Goal: Task Accomplishment & Management: Complete application form

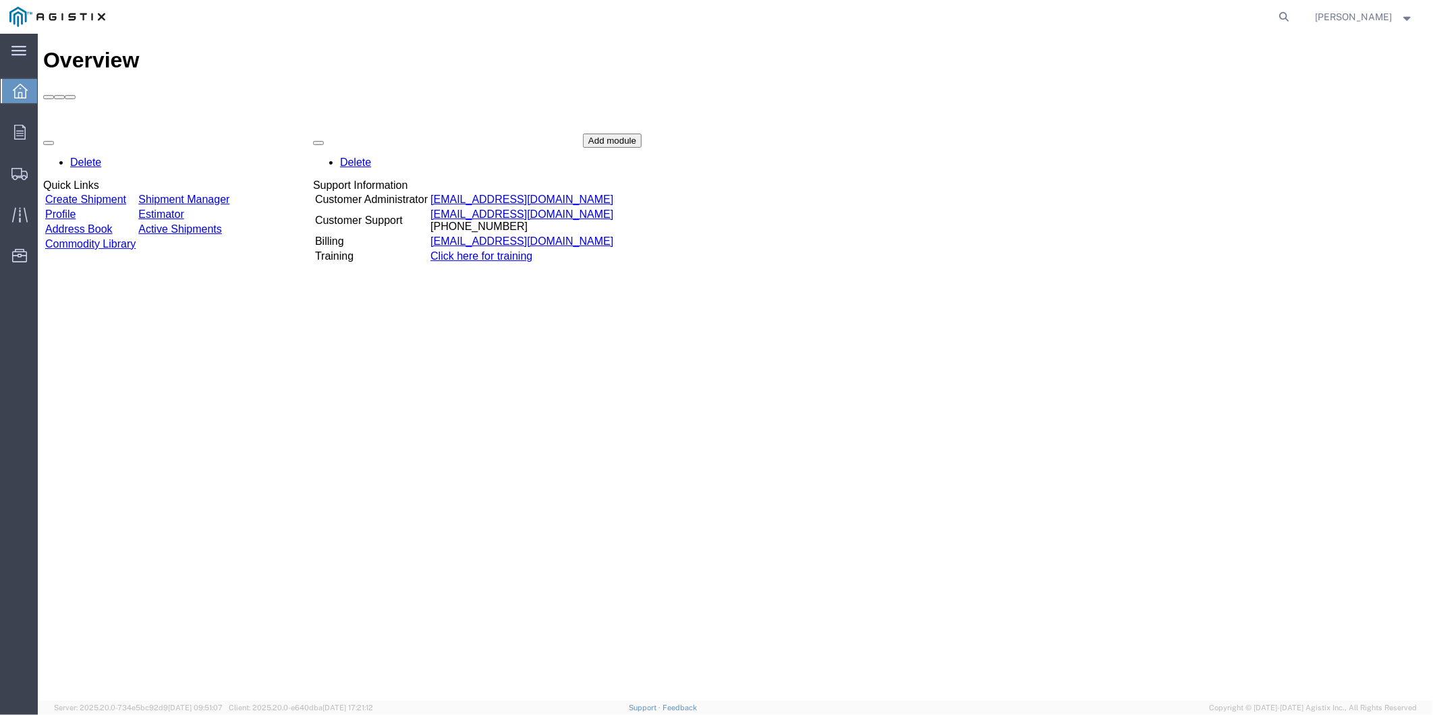
click at [290, 376] on div "Overview Delete Quick Links Create Shipment Shipment Manager Profile Estimator …" at bounding box center [735, 380] width 1385 height 667
click at [192, 399] on div "Overview Delete Quick Links Create Shipment Shipment Manager Profile Estimator …" at bounding box center [735, 380] width 1385 height 667
click at [107, 193] on link "Create Shipment" at bounding box center [85, 198] width 81 height 11
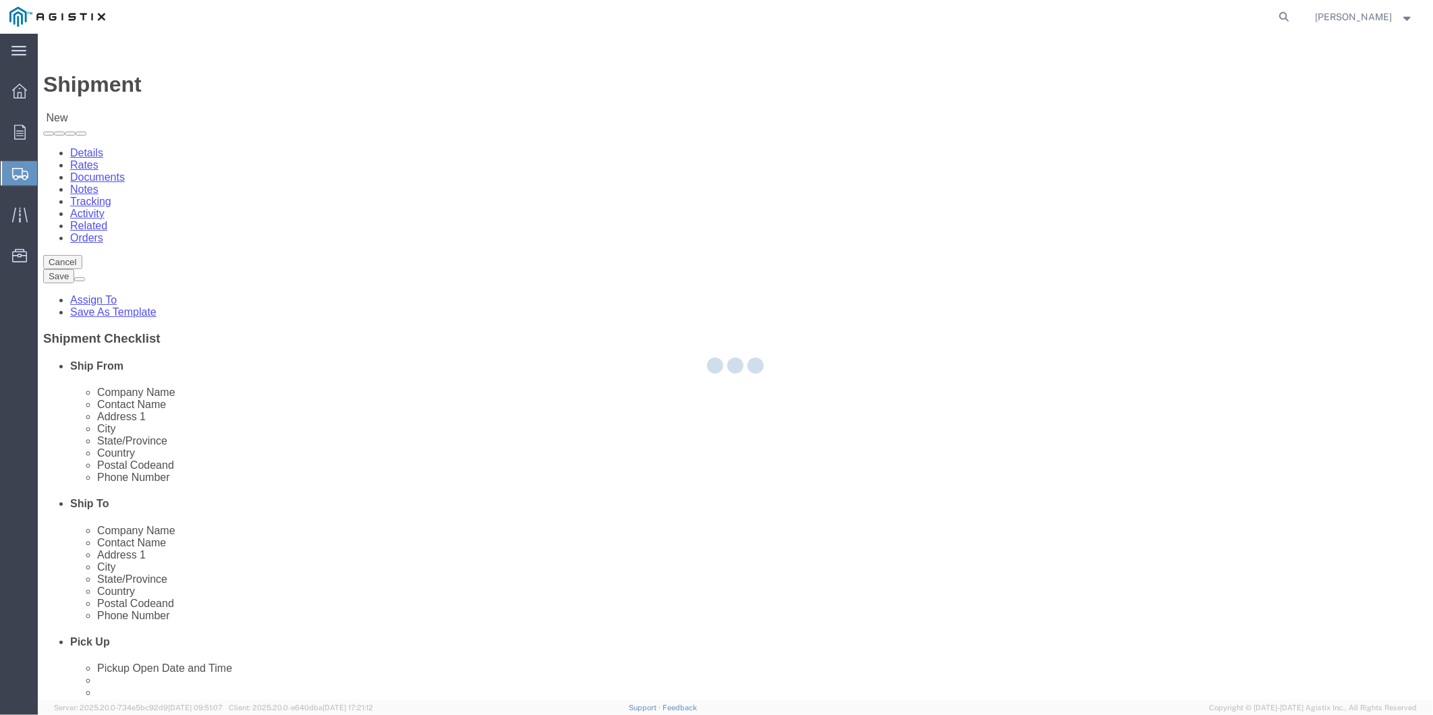
select select
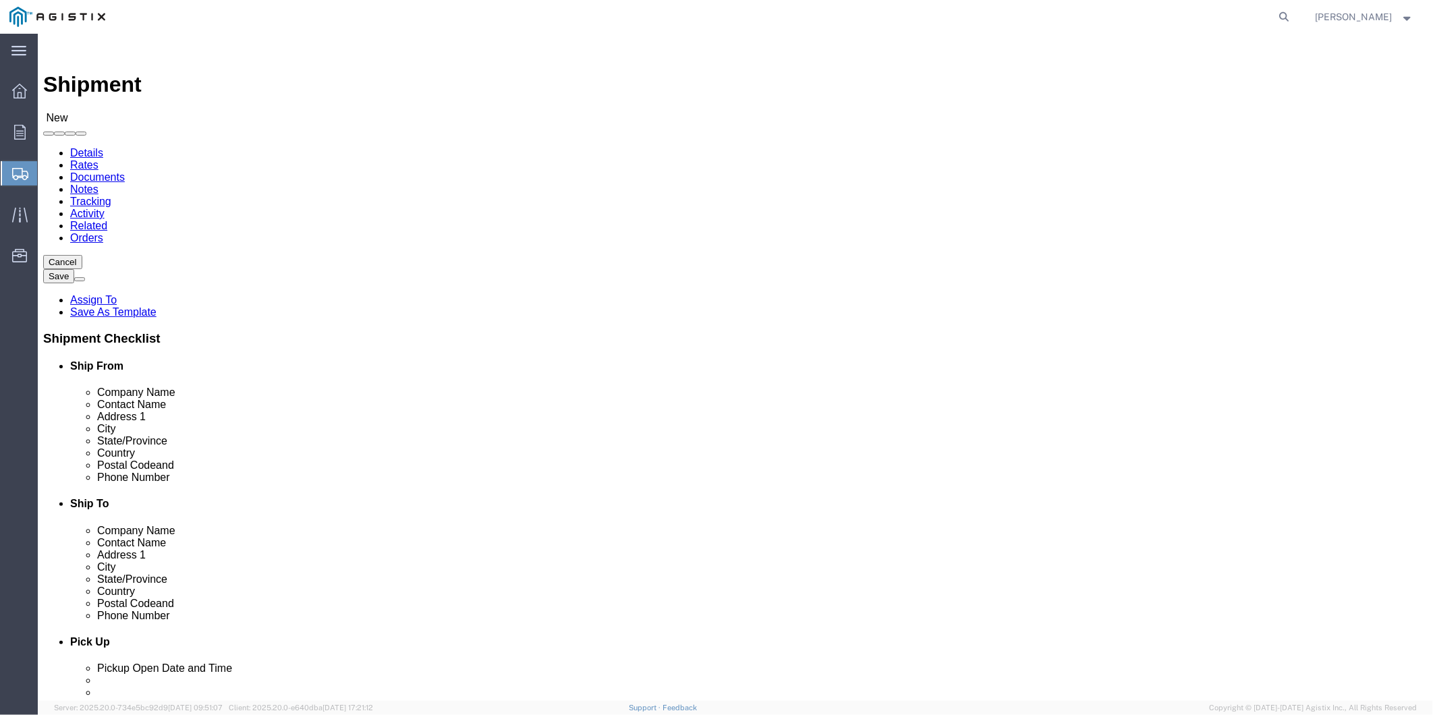
drag, startPoint x: 416, startPoint y: 241, endPoint x: 378, endPoint y: 207, distance: 50.7
click select "Select MRC Global (McJunkin Corp) PG&E"
select select "9596"
click select "Select MRC Global (McJunkin Corp) PG&E"
select select "PURCHORD"
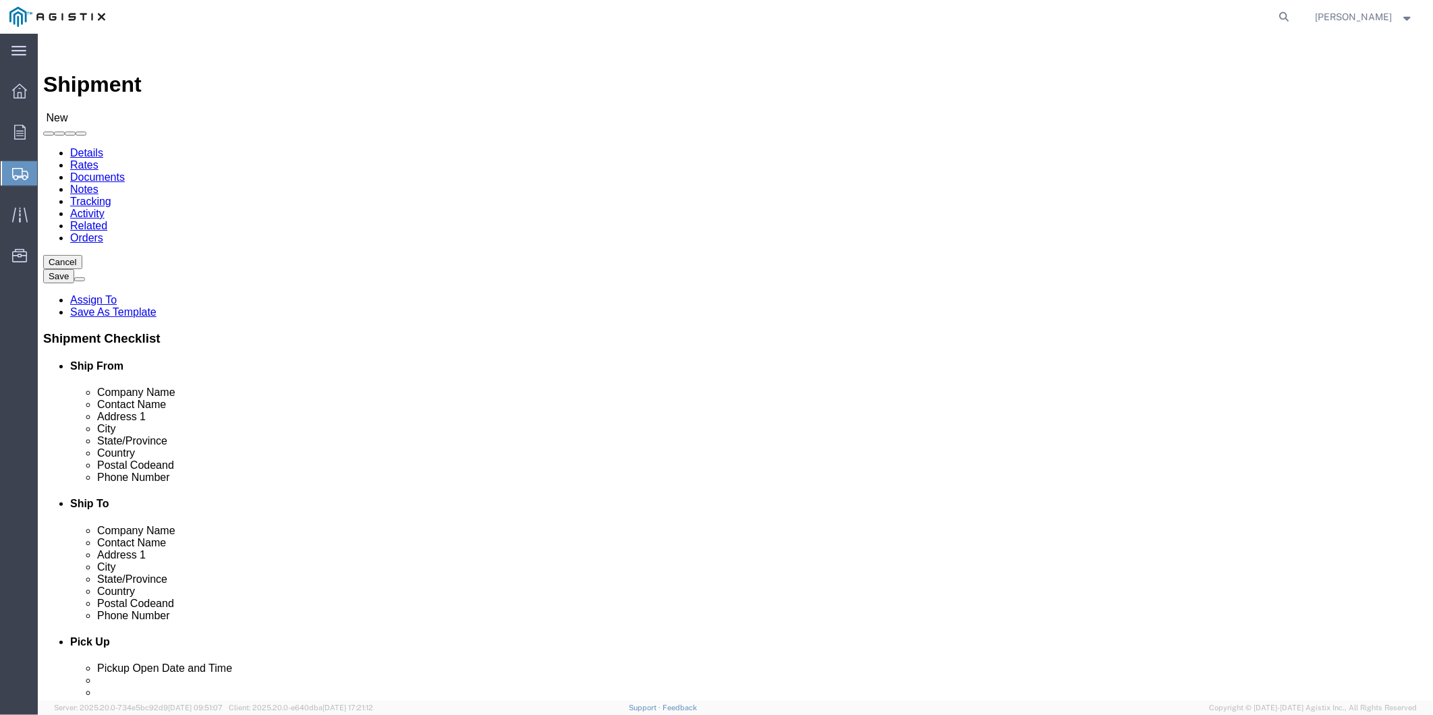
click select "Select"
select select
select select "23082"
click select "Select All Others Fremont DC Fresno DC Wheatland DC"
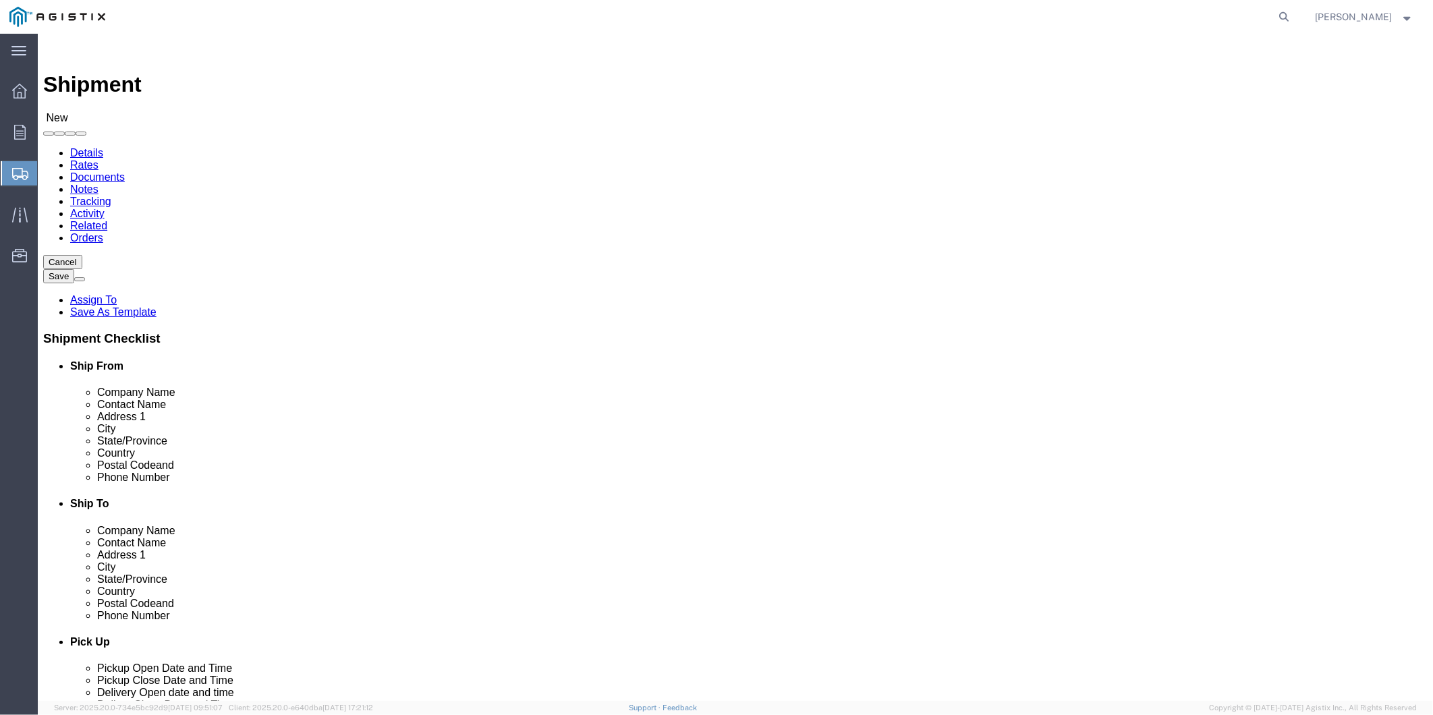
click input "text"
type input "MRC GLOBAL"
click input "text"
paste input "1000 Maronda Way"
type input "1000 Maronda Way"
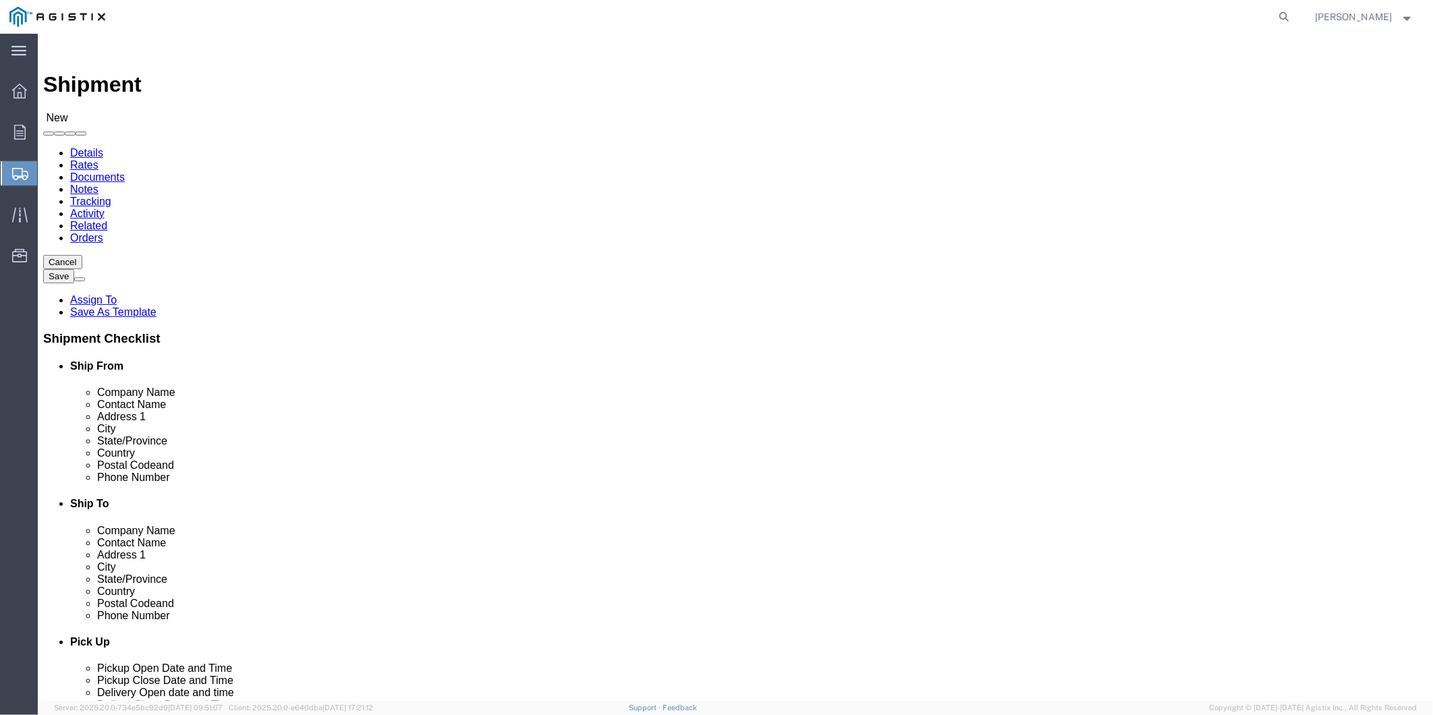
click input "text"
type input "Monessen"
type input "p"
type input "pe"
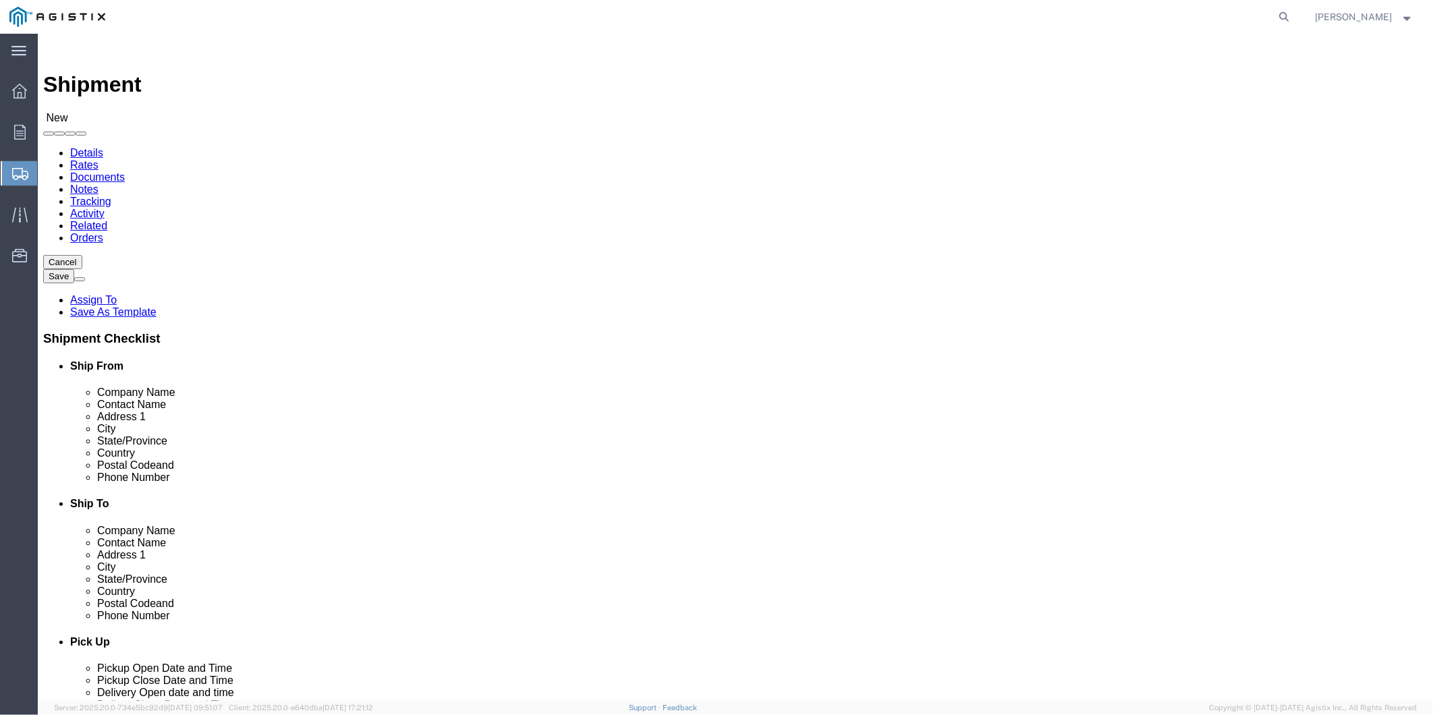
drag, startPoint x: 240, startPoint y: 543, endPoint x: 233, endPoint y: 524, distance: 20.9
click input "text"
type input "15062"
click input "text"
type input "Denise Trona"
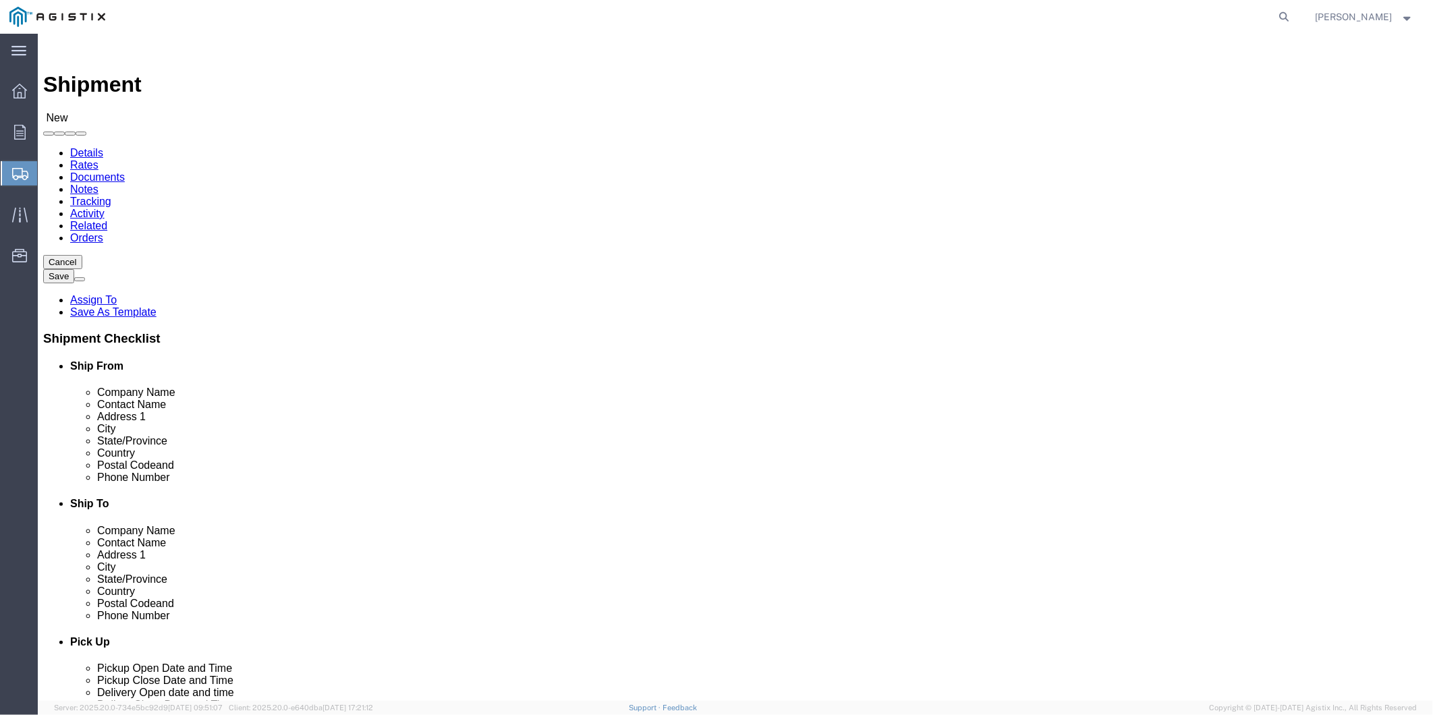
click input "text"
type input "724-684-5102"
click input "text"
type input "Denise.Trona@mrcglobal.com"
click input "checkbox"
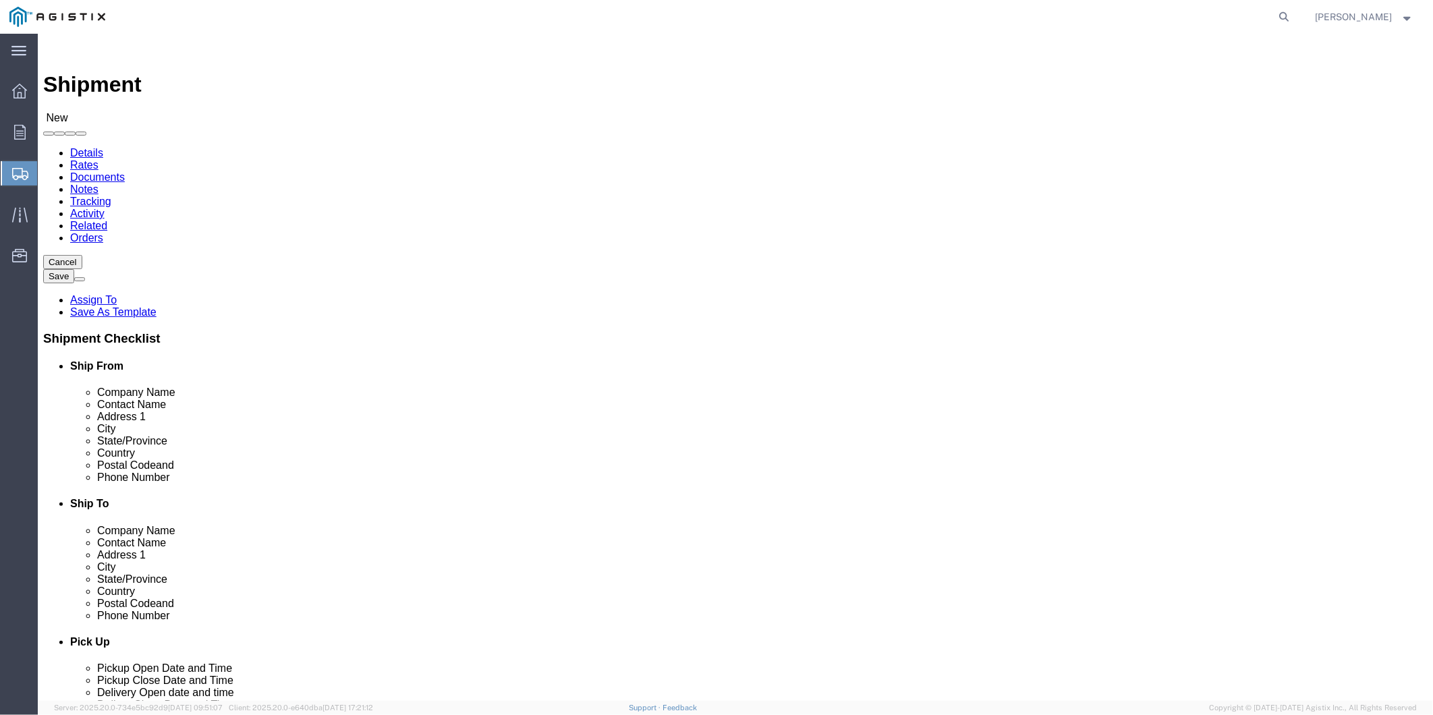
click input "checkbox"
checkbox input "true"
click input "text"
drag, startPoint x: 801, startPoint y: 369, endPoint x: 646, endPoint y: 313, distance: 164.4
click input "text"
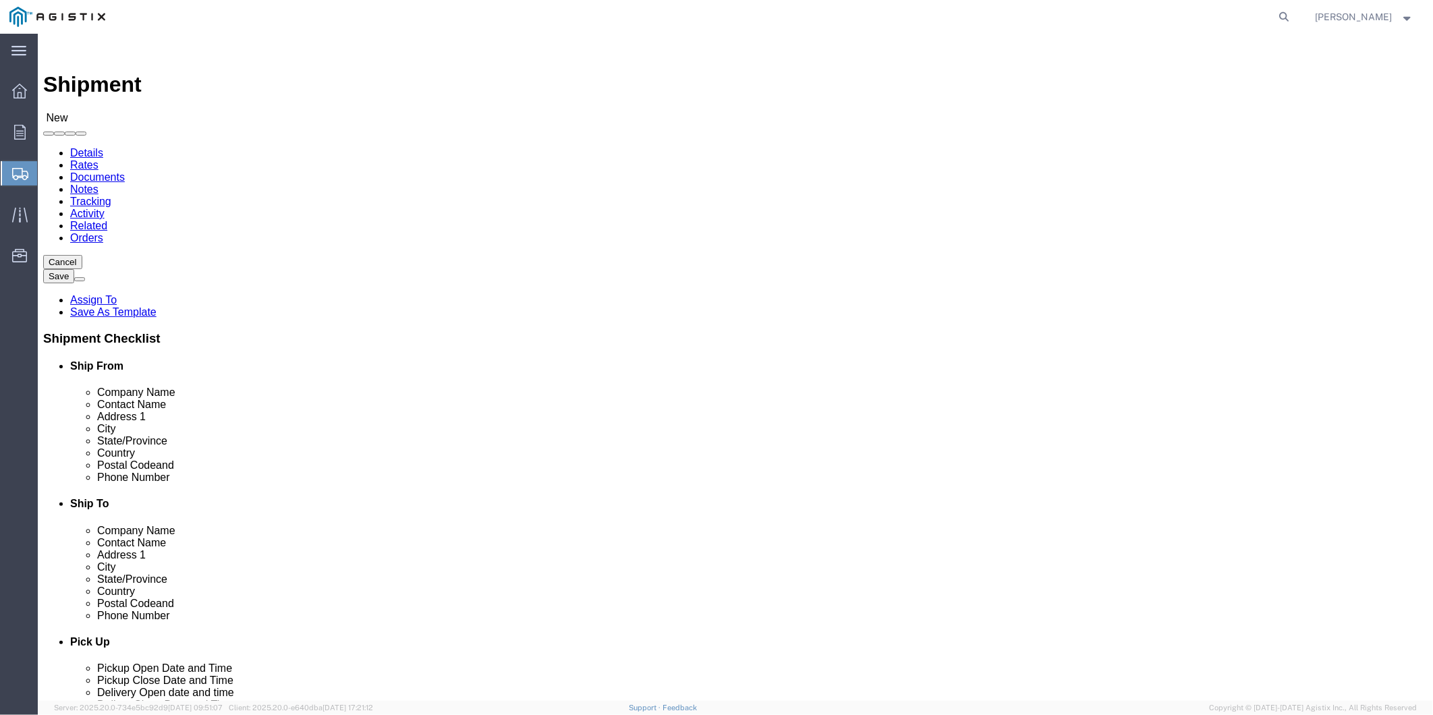
paste input "MROIS FREMONT CA—c/o PACIFIC GAS AND ELECTRIC"
type input "MROIS FREMONT CA—c/o PACIFIC GAS AND ELECTRIC"
click div
click input "text"
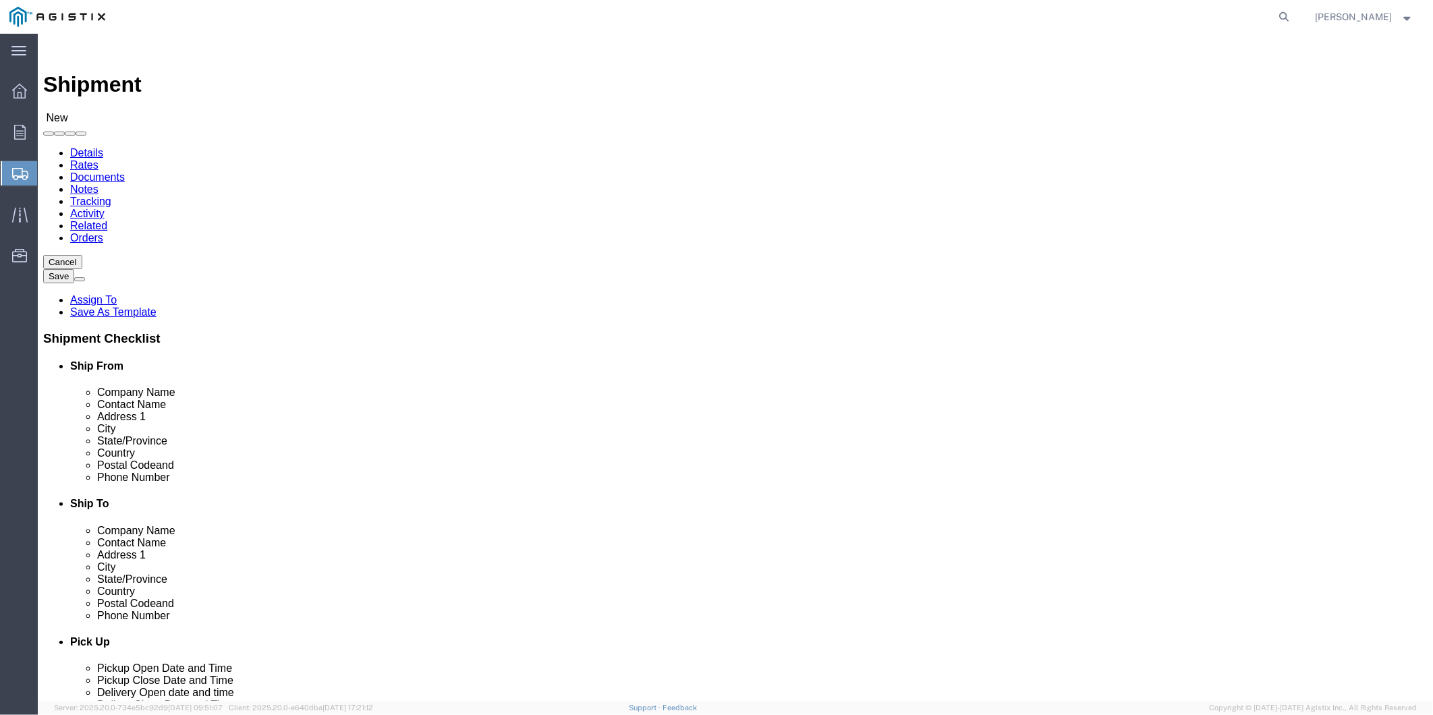
type input "Angel Morse"
type input "42105 Boyce Rd"
type input "Fremont"
type input "C"
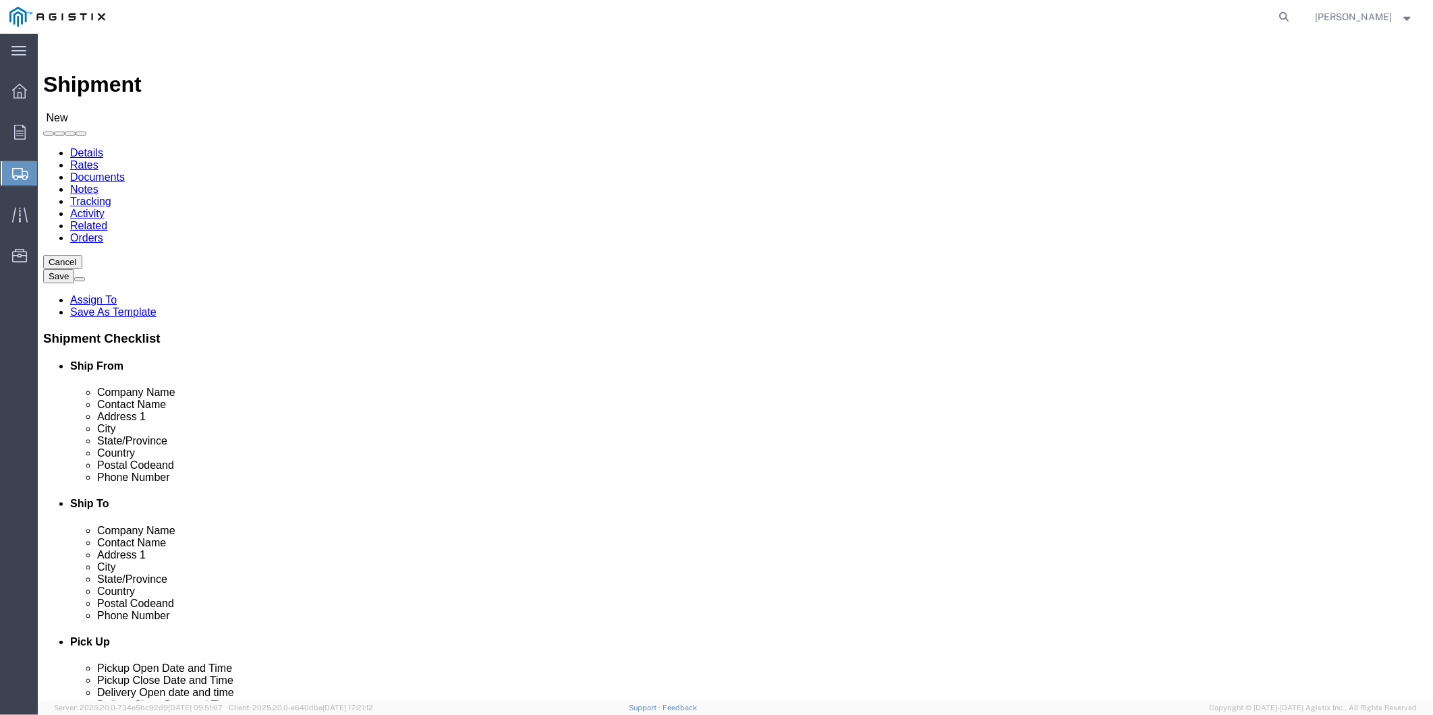
type input "Ca"
type input "94538"
type input "510-770-2025"
type input "ALMI@pge.com"
checkbox input "true"
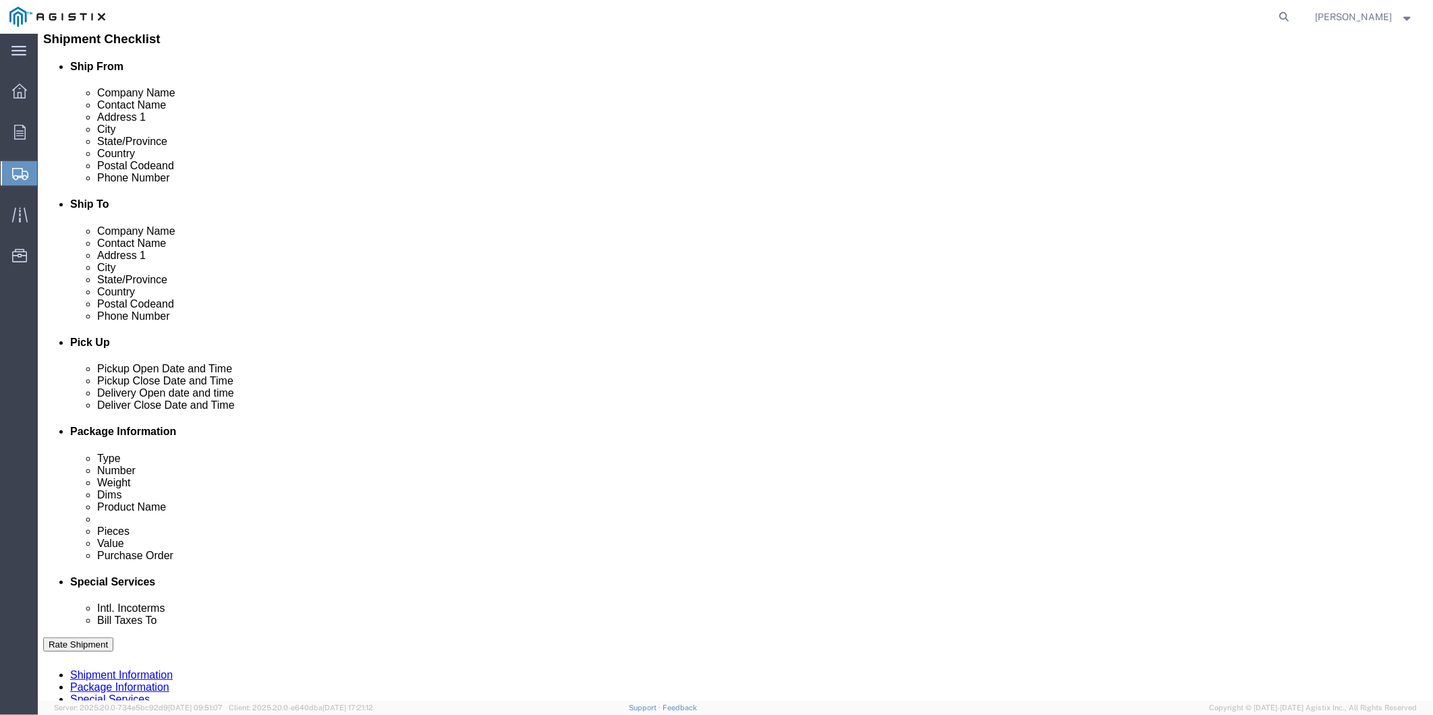
scroll to position [449, 0]
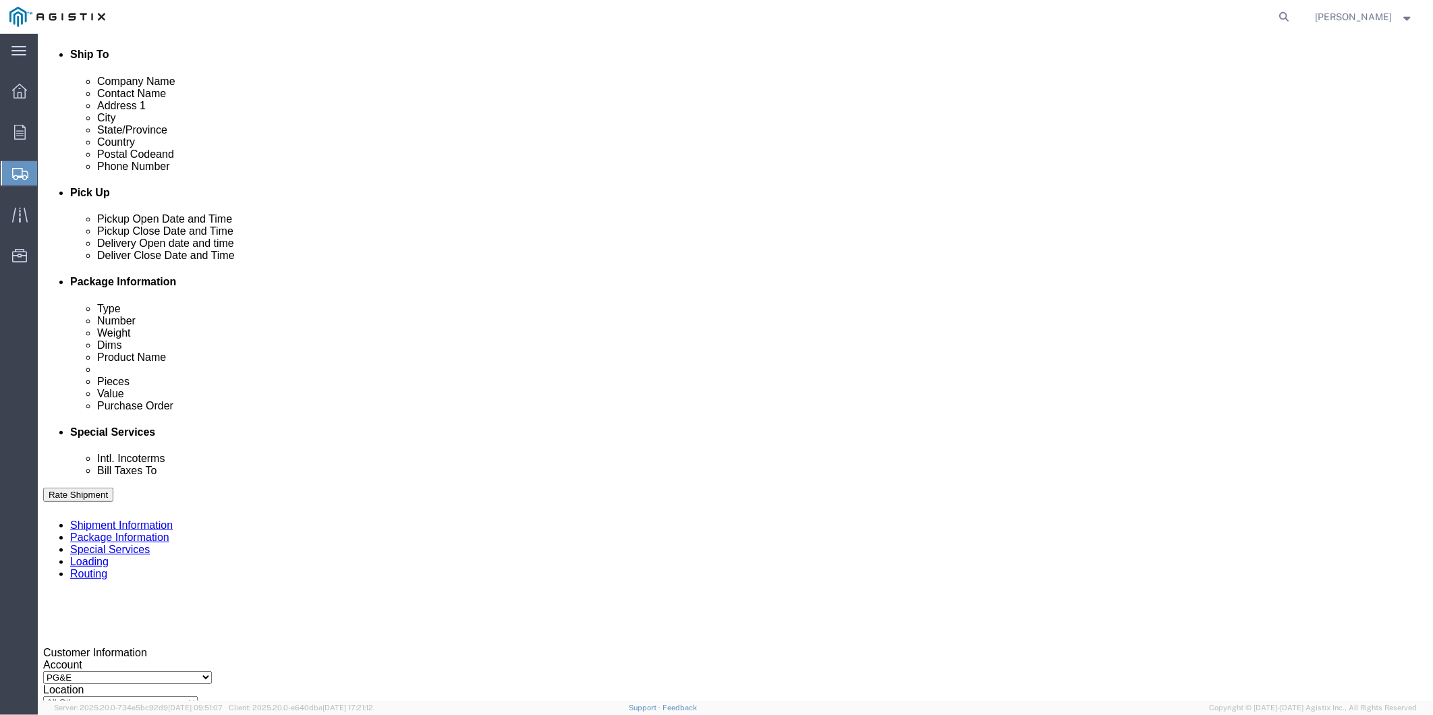
click div "Location My Profile Location (OBSOLETE) BURNEY SC - GC TRAILER (OBSOLETE) BURNE…"
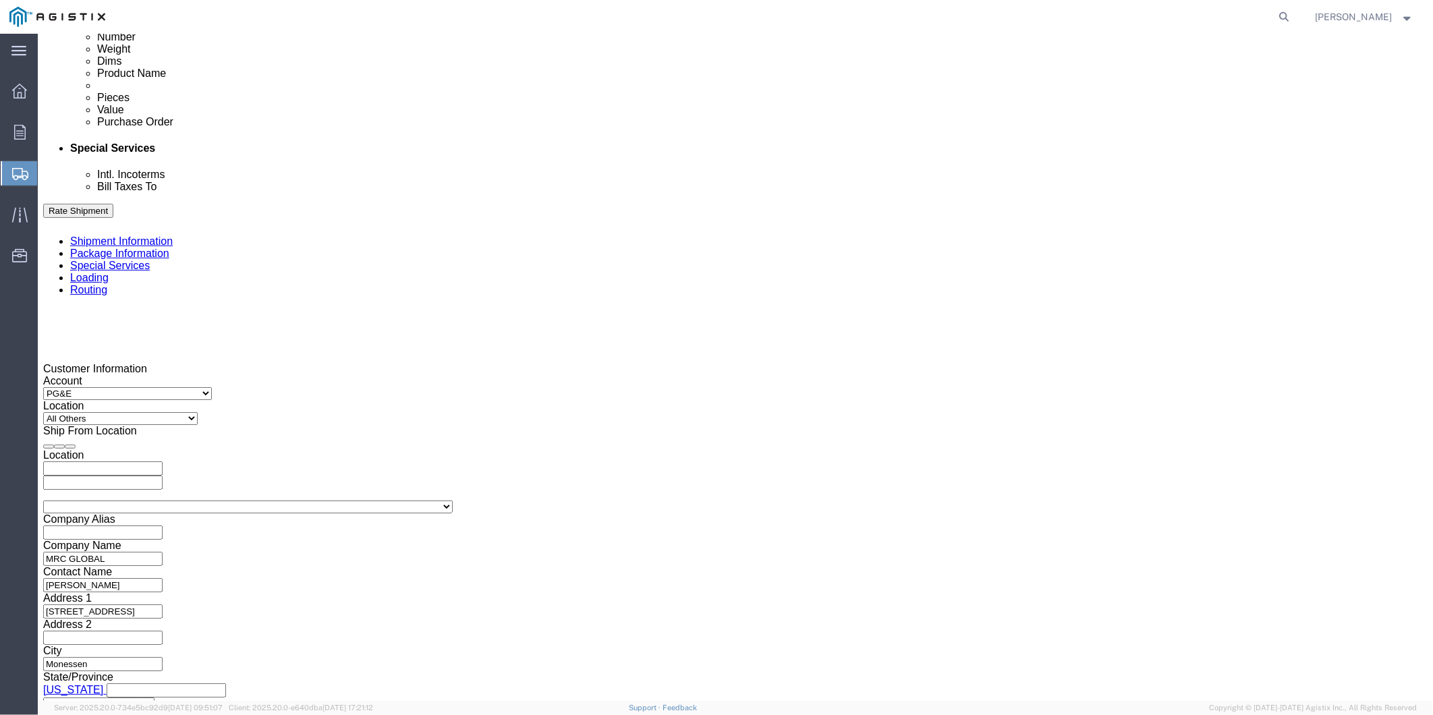
scroll to position [825, 0]
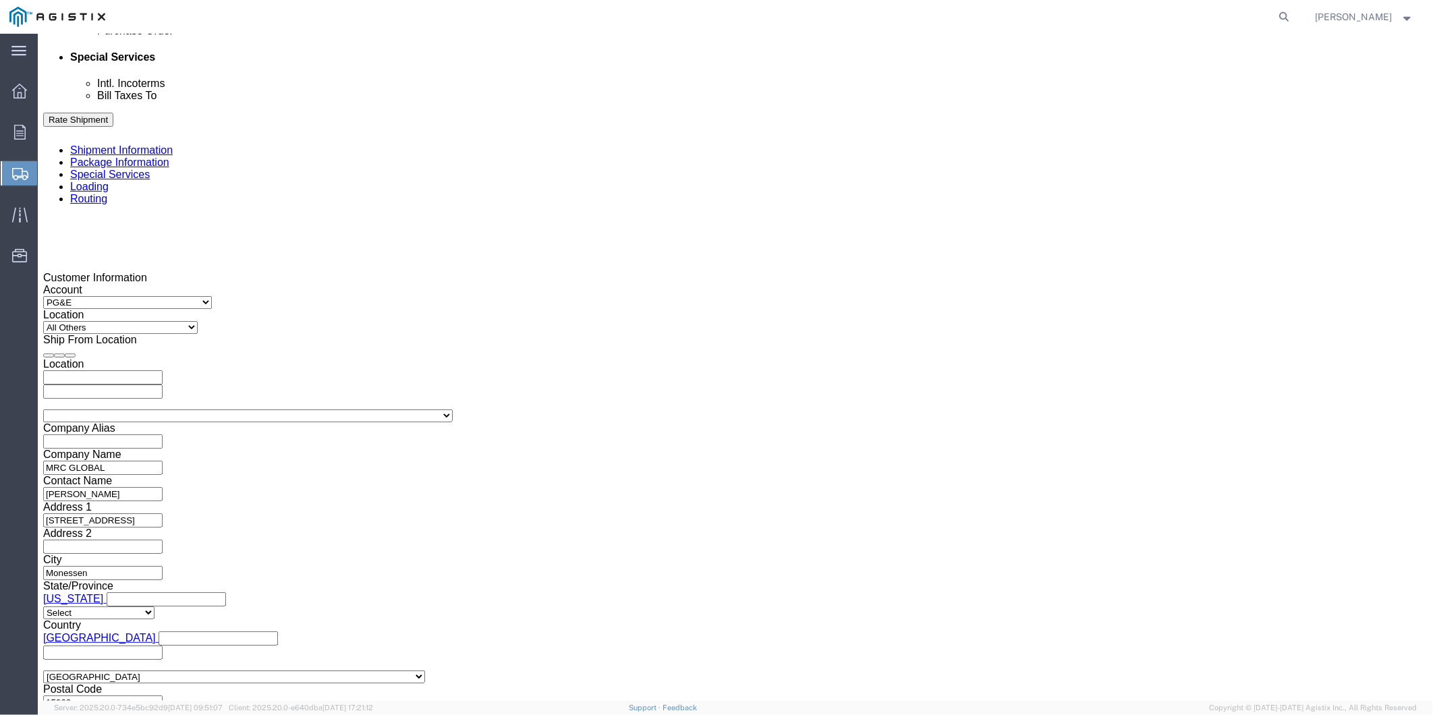
click div "Oct 09 2025 11:00 AM"
type input "3:00 PM"
click button "Apply"
click div
click input "4:00 PM"
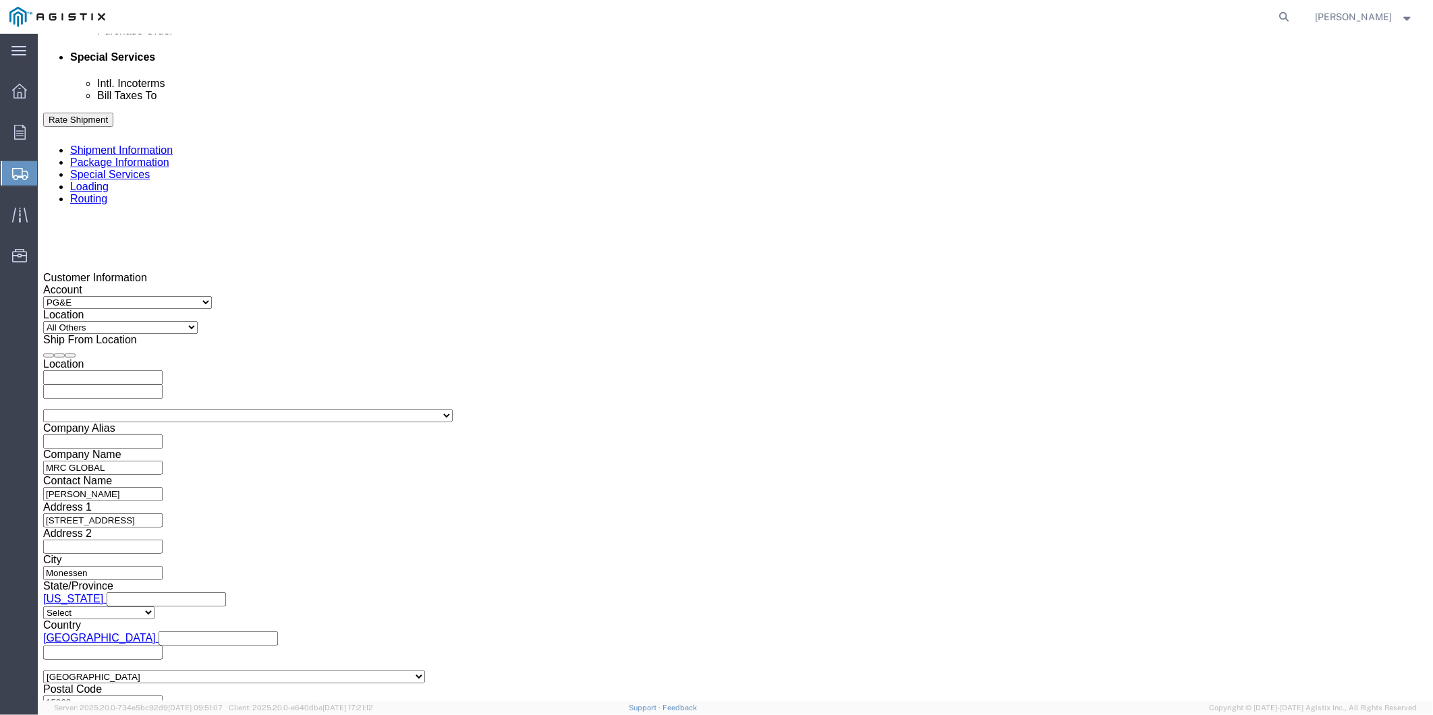
type input "7:00 PM"
click input "7:00 PM"
type input "7:00 AM"
click button "Apply"
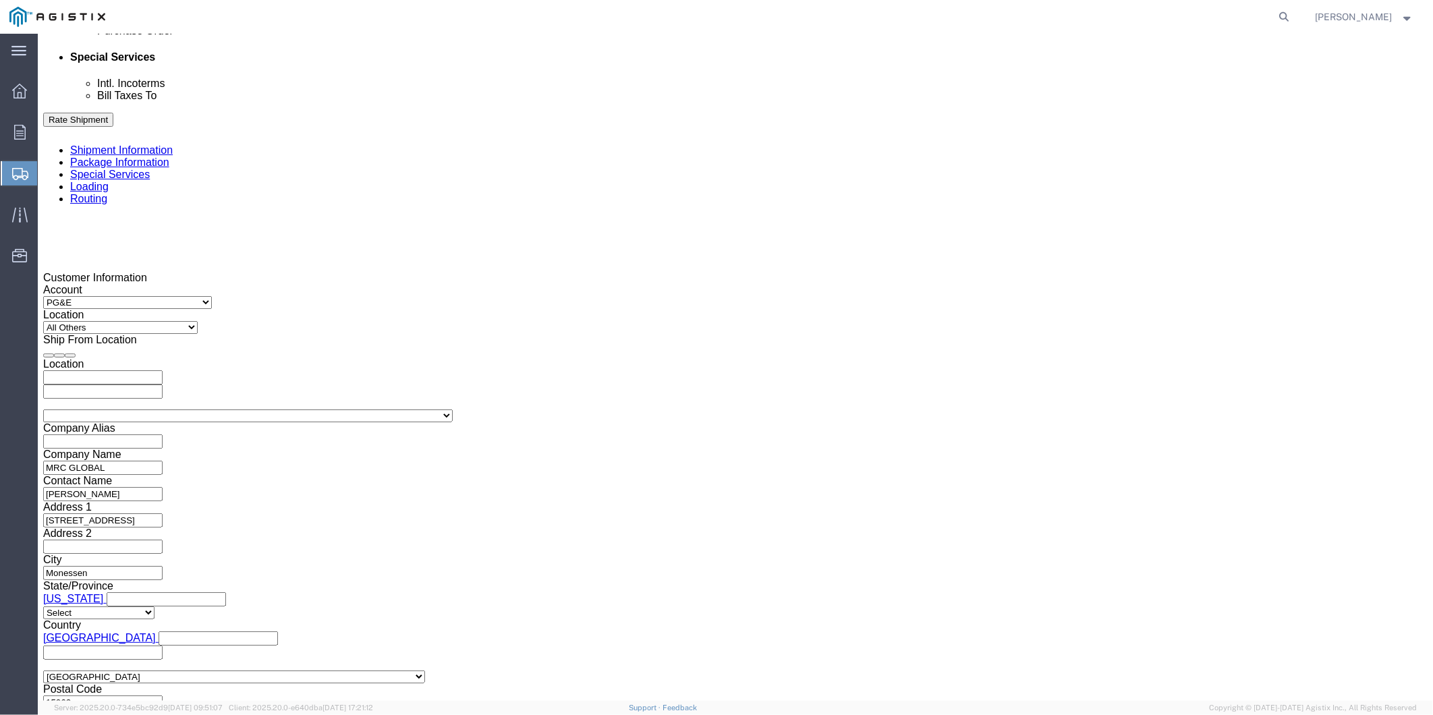
click div
type input "2:00 PM"
click button "Apply"
click input "text"
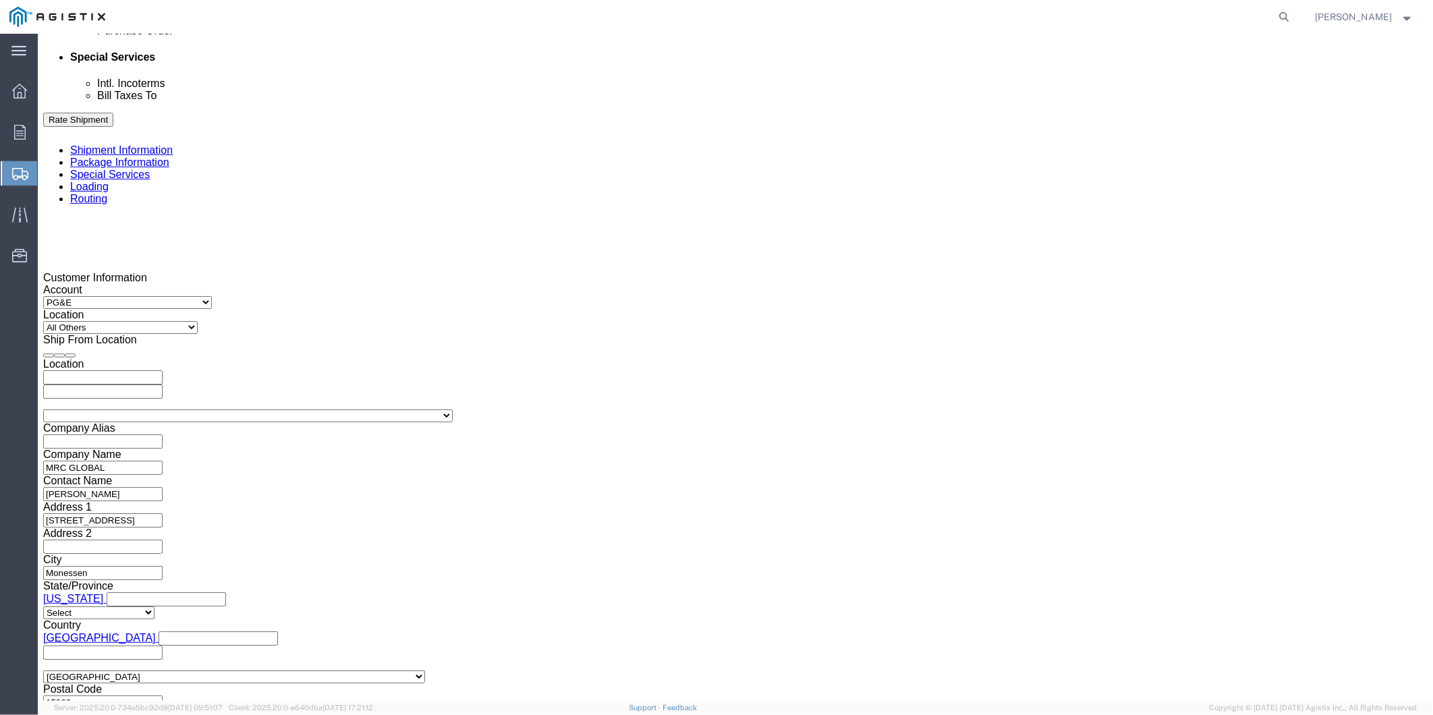
paste input "3501423732"
type input "3501423732"
click select "Select Account Type Activity ID Airline Appointment Number ASN Batch Request # …"
select select "ORDERNUM"
drag, startPoint x: 433, startPoint y: 402, endPoint x: 445, endPoint y: 402, distance: 12.1
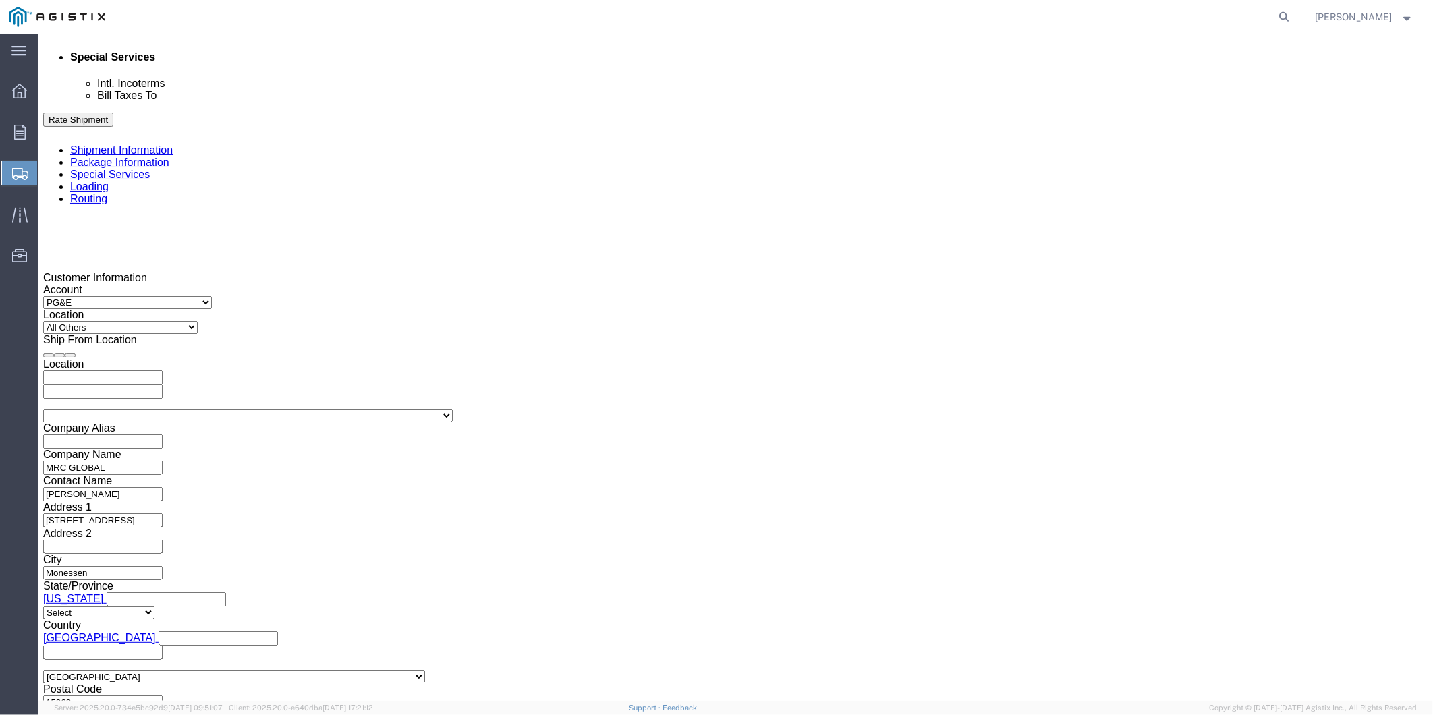
click select "Select Account Type Activity ID Airline Appointment Number ASN Batch Request # …"
click input "text"
paste input "100000119558"
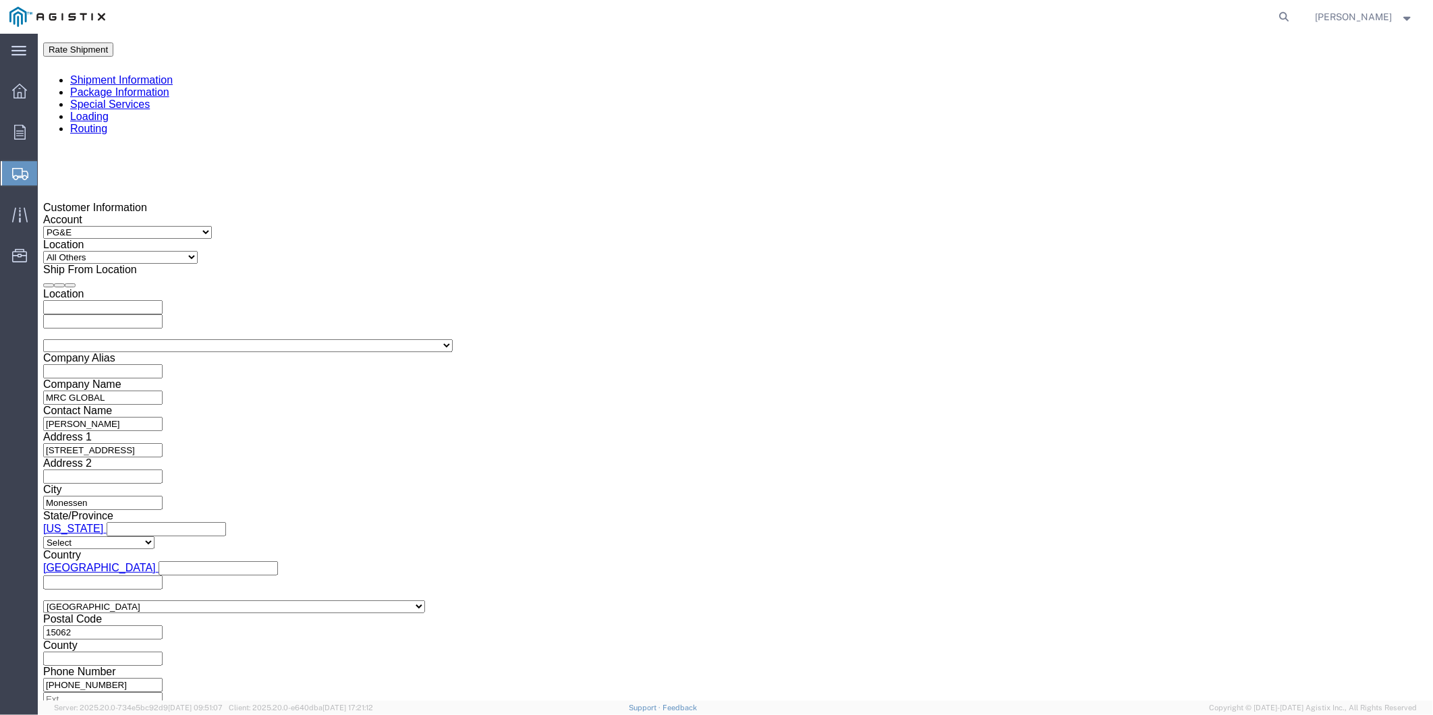
type input "100000119558"
click button "Continue"
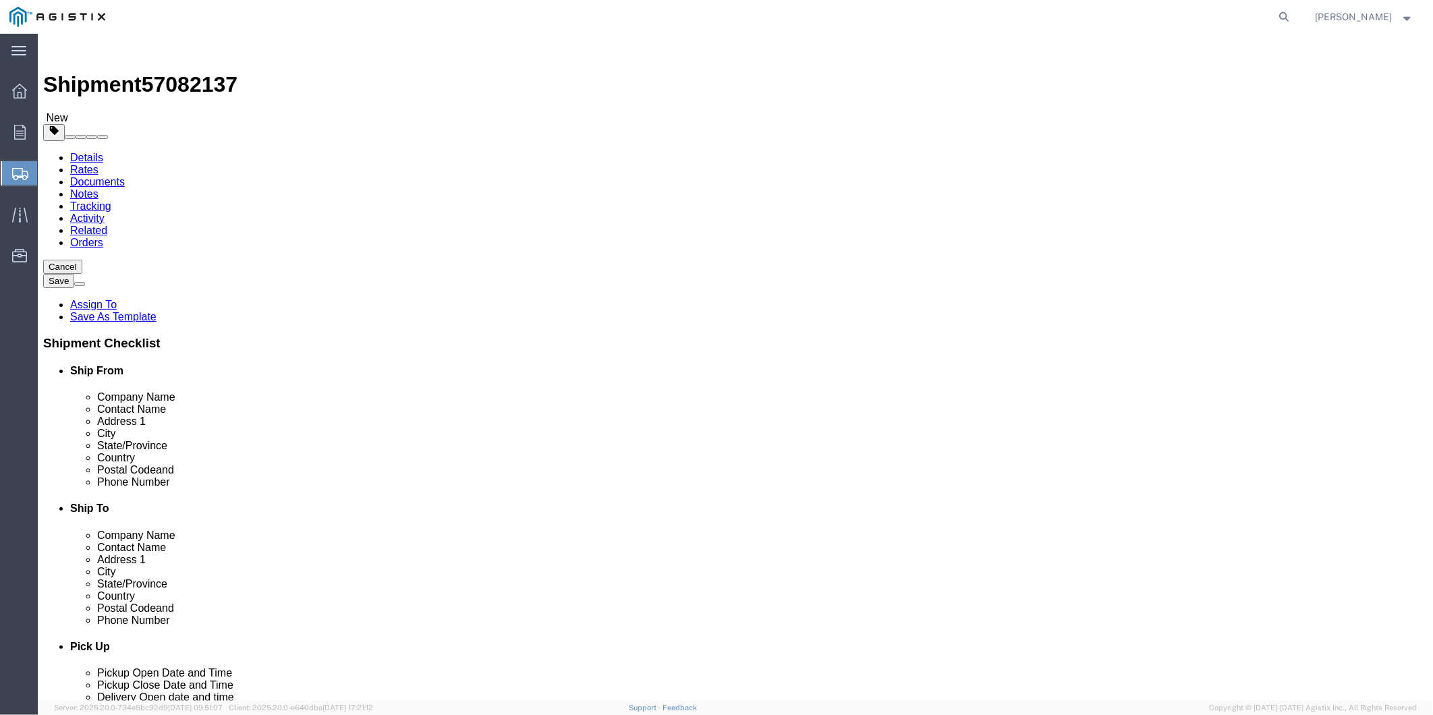
click select "Select Bulk Bundle(s) Cardboard Box(es) Carton(s) Crate(s) Drum(s) (Fiberboard)…"
select select "PSNS"
click select "Select Bulk Bundle(s) Cardboard Box(es) Carton(s) Crate(s) Drum(s) (Fiberboard)…"
click input "text"
drag, startPoint x: 229, startPoint y: 311, endPoint x: 248, endPoint y: 318, distance: 19.7
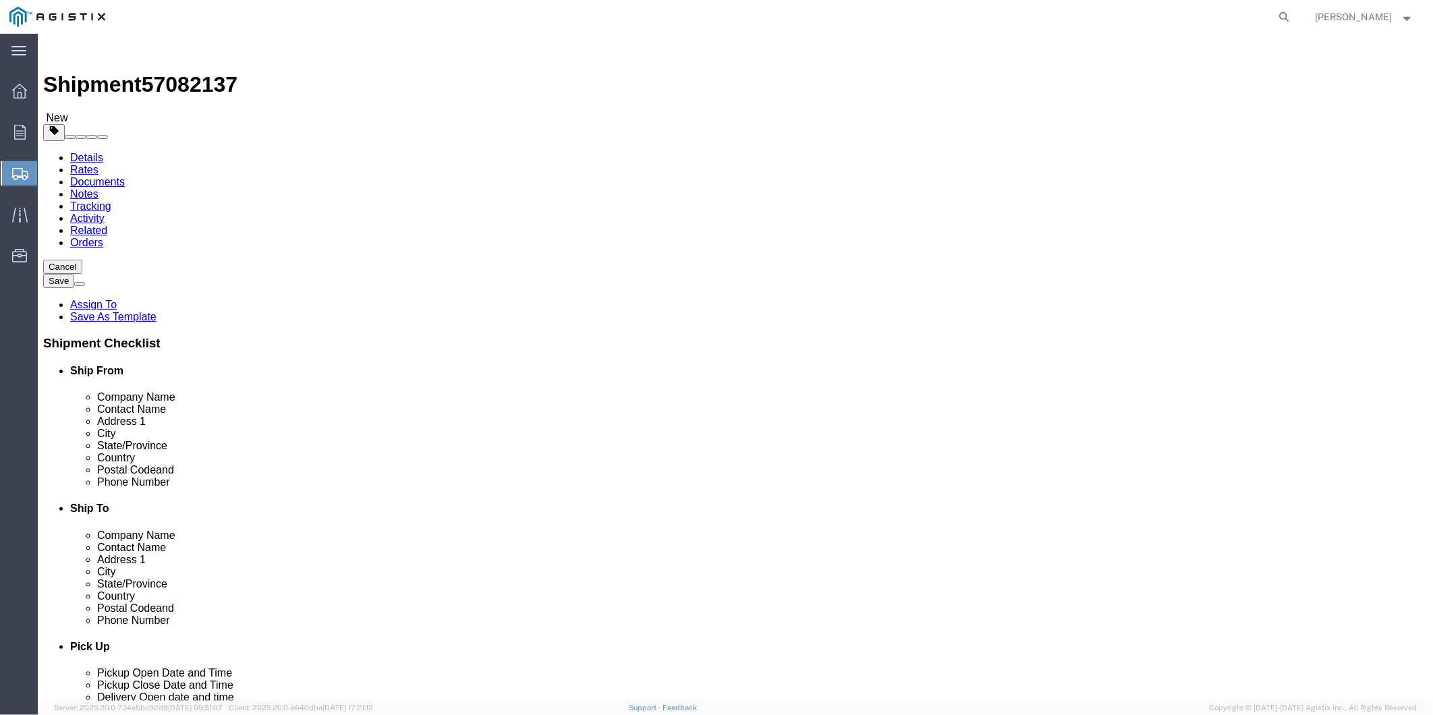
click input "text"
type input "24"
type input "40"
type input "24"
type input "130"
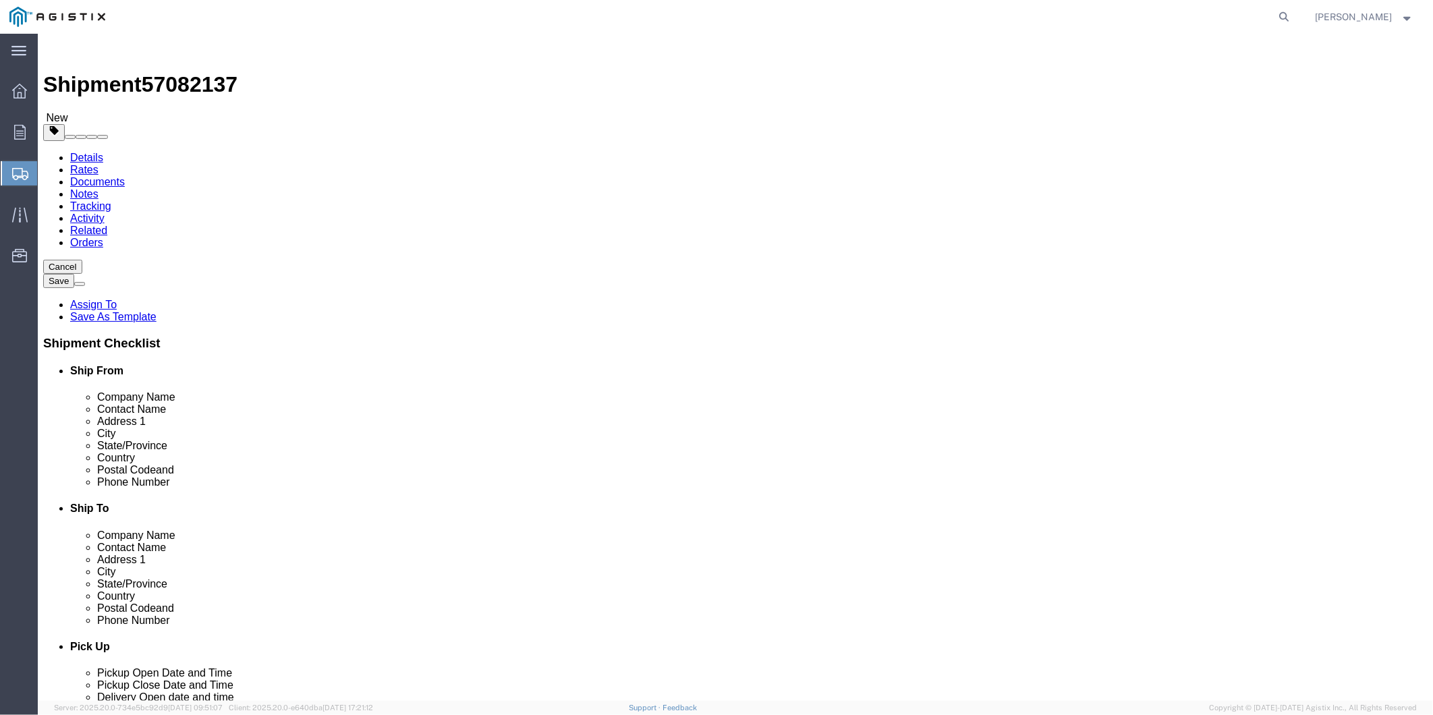
click link "Add Content"
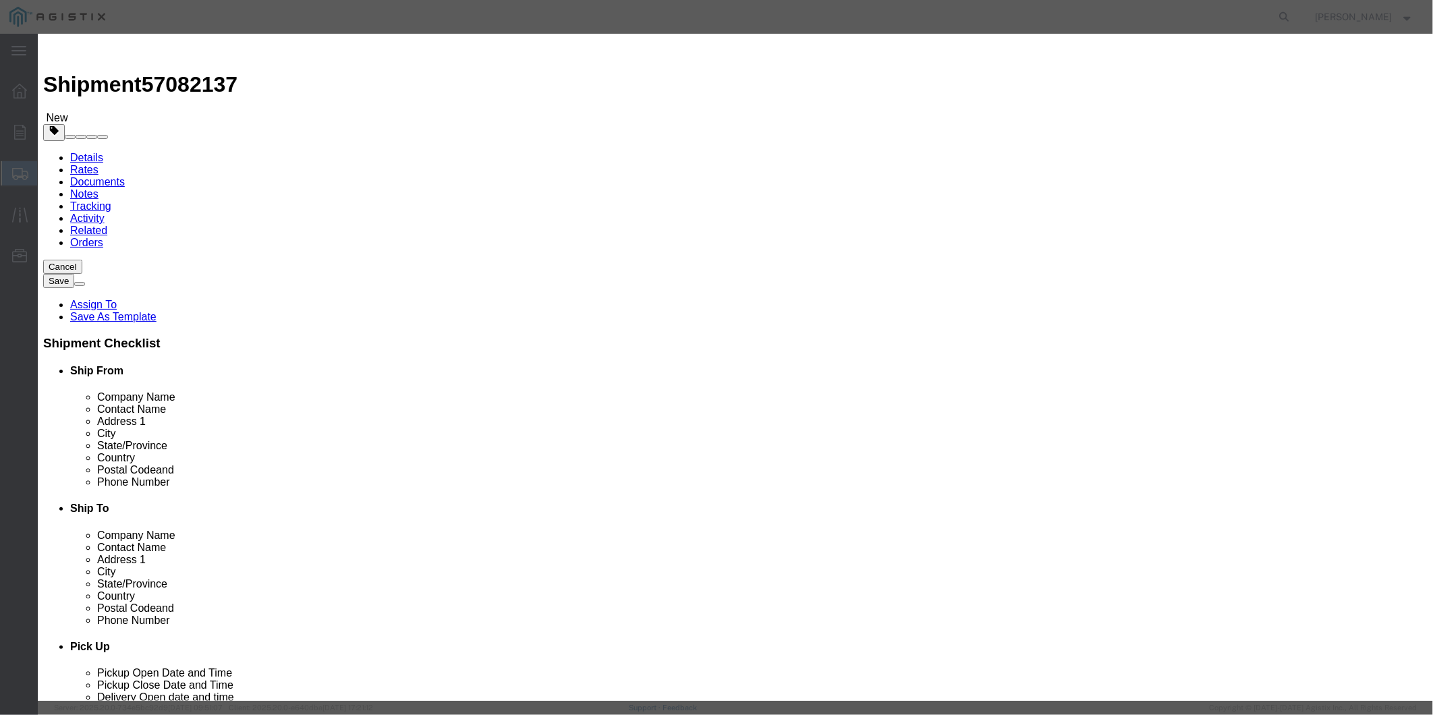
click input "text"
paste input "2 MUELLER 017191 550 250# MECH JT LINE STOPPER FITTING F/ STL PIPE"
type input "2 MUELLER 017191 550 250# MECH JT LINE STOPPER FITTING F/ STL PIPE"
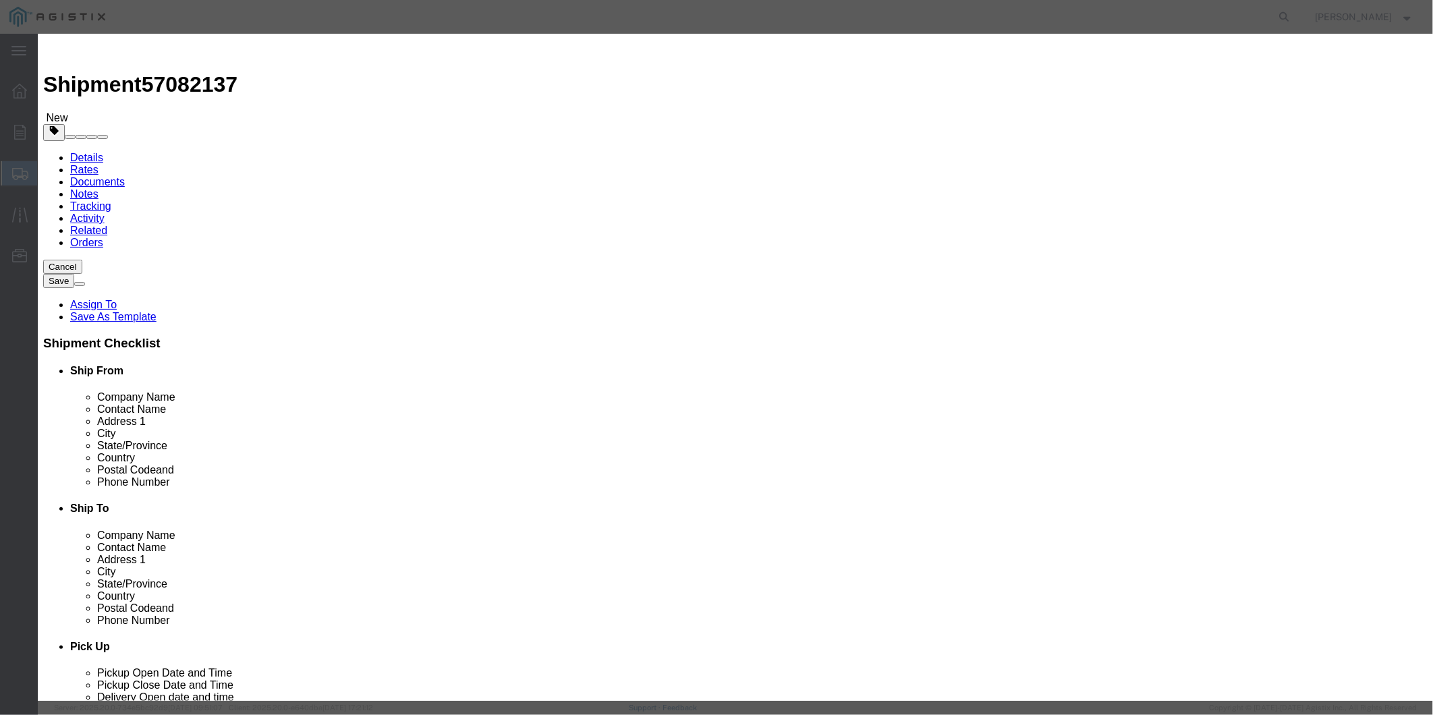
drag, startPoint x: 484, startPoint y: 132, endPoint x: 431, endPoint y: 127, distance: 53.6
click div "Pieces 0 Select Bag Barrels 100Board Feet Bottle Box Blister Pack Carats Can Ca…"
type input "16"
click input "text"
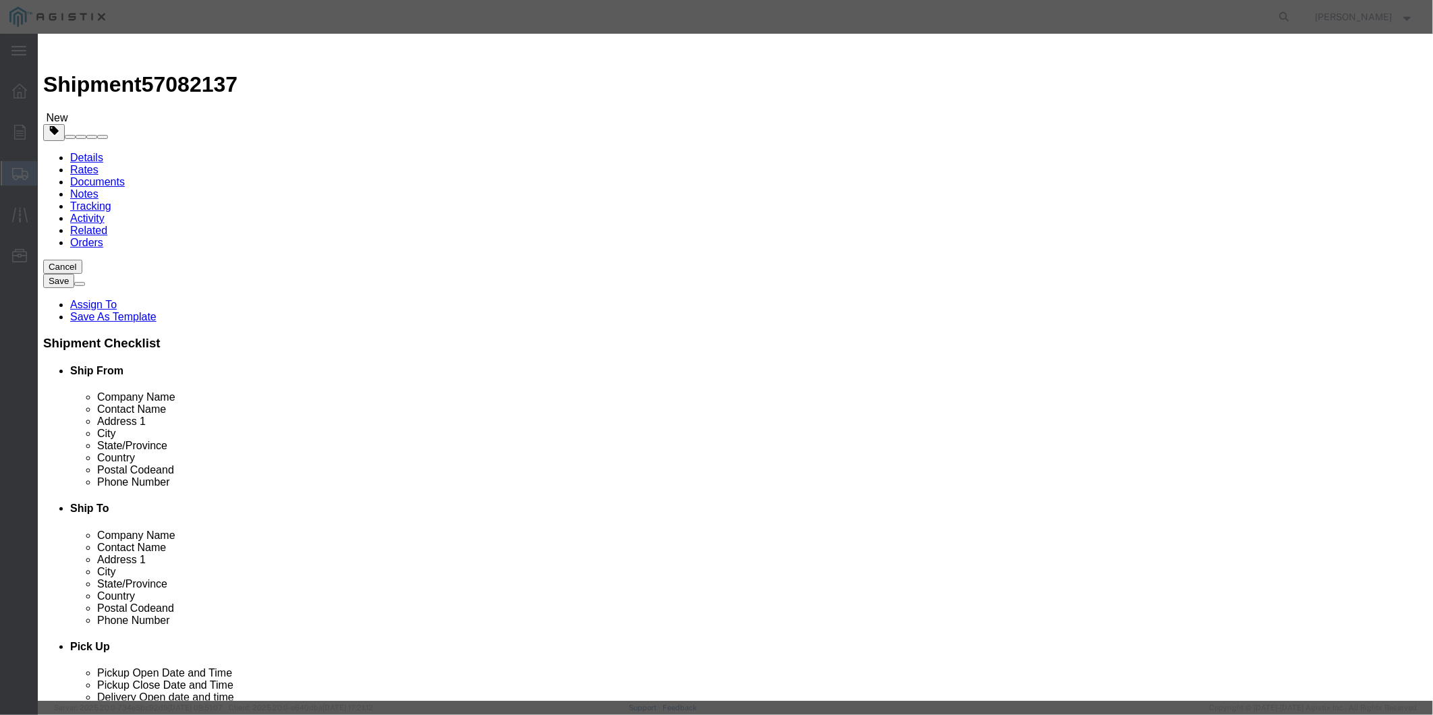
type input "4370"
drag, startPoint x: 503, startPoint y: 181, endPoint x: 495, endPoint y: 190, distance: 12.4
click select "Select 50 55 60 65 70 85 92.5 100 125 175 250 300 400"
select select "50"
click select "Select 50 55 60 65 70 85 92.5 100 125 175 250 300 400"
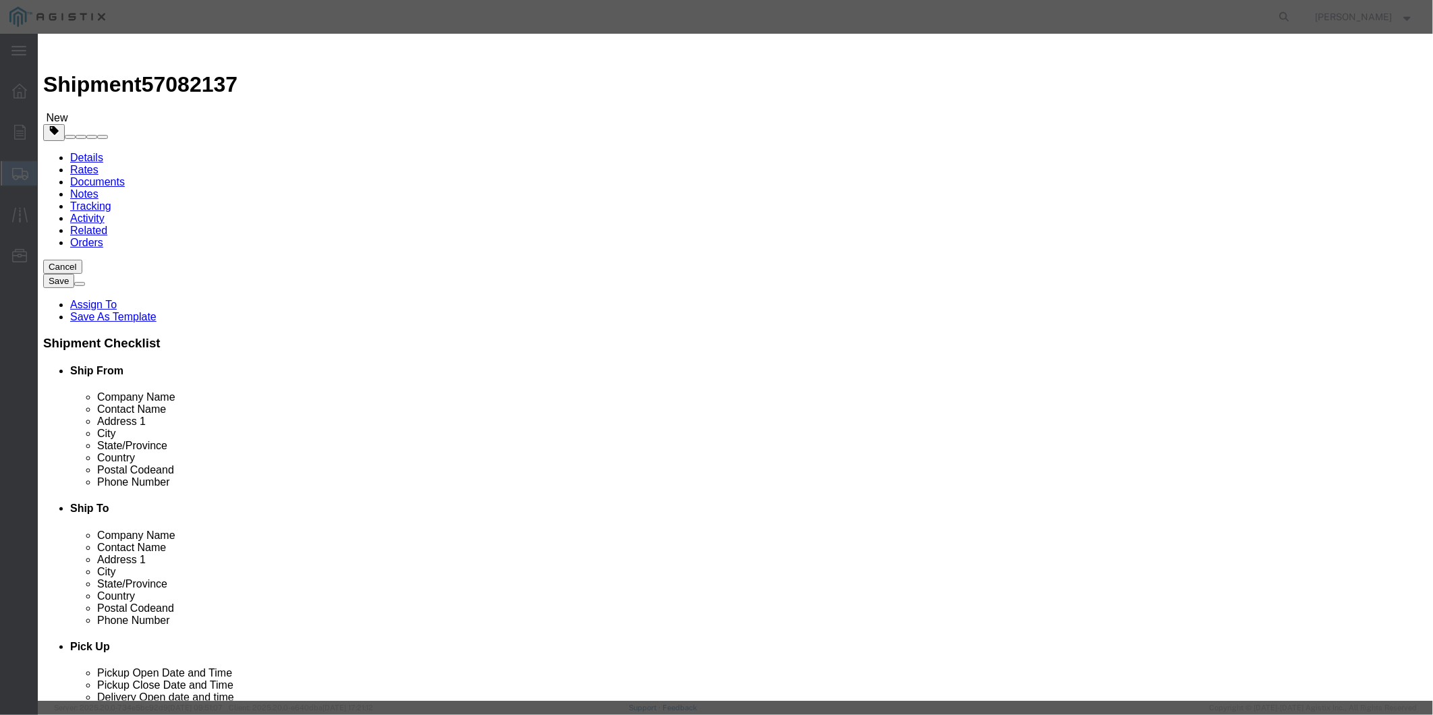
click textarea
drag, startPoint x: 476, startPoint y: 209, endPoint x: 464, endPoint y: 209, distance: 12.1
click textarea
paste textarea "Drivers must stop at the designated stop sign alongside of the building and cal…"
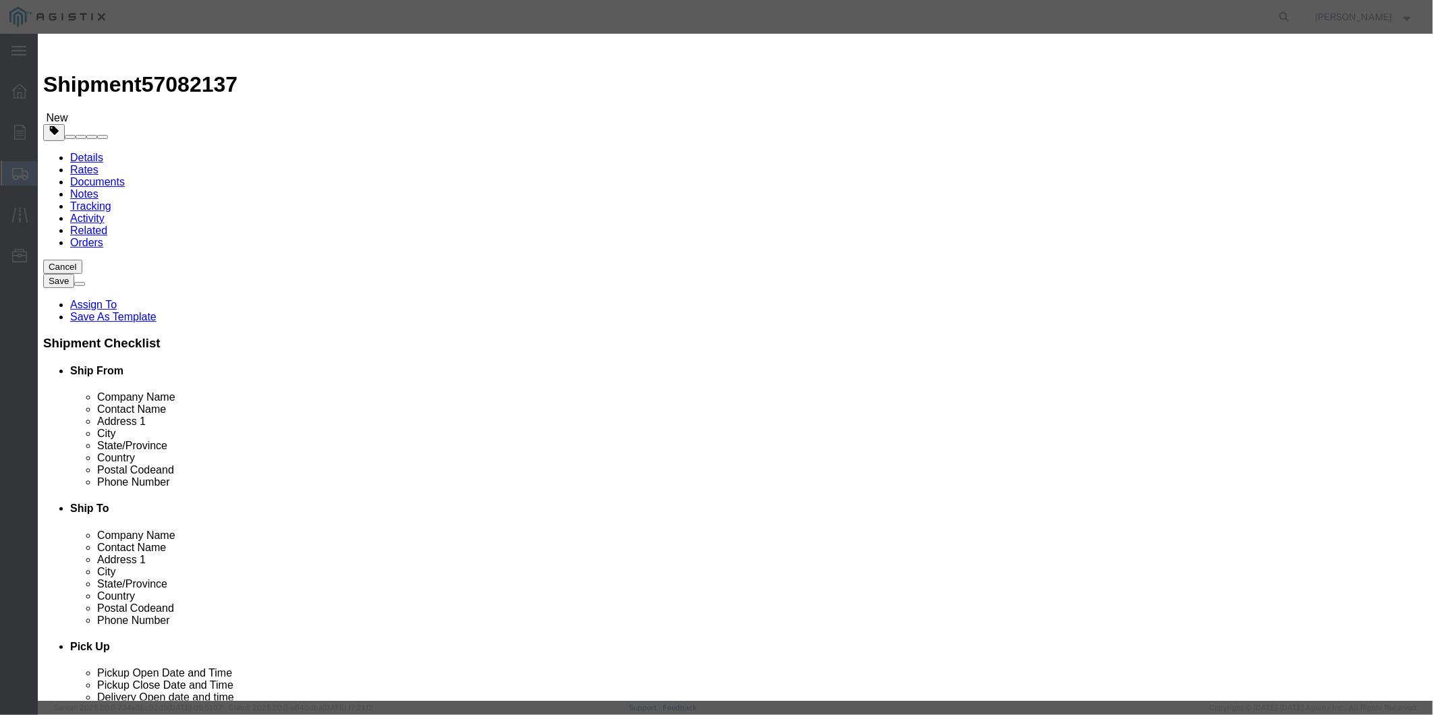
type textarea "Drivers must stop at the designated stop sign alongside of the building and cal…"
click textarea
paste textarea "Driver MUST reference Order Number 100000119558 in order to be loaded. Please e…"
type textarea "Driver MUST reference Order Number 100000119558 in order to be loaded. Please e…"
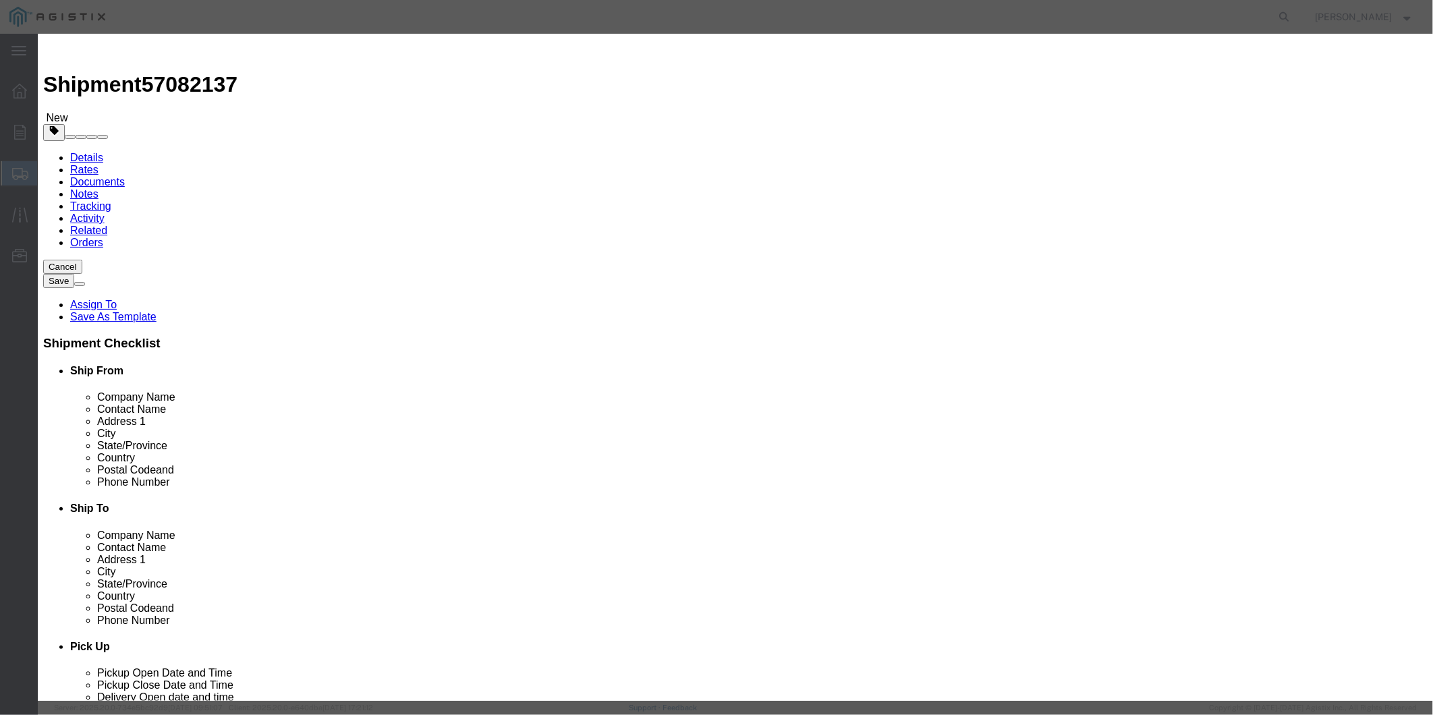
click button "Save & Close"
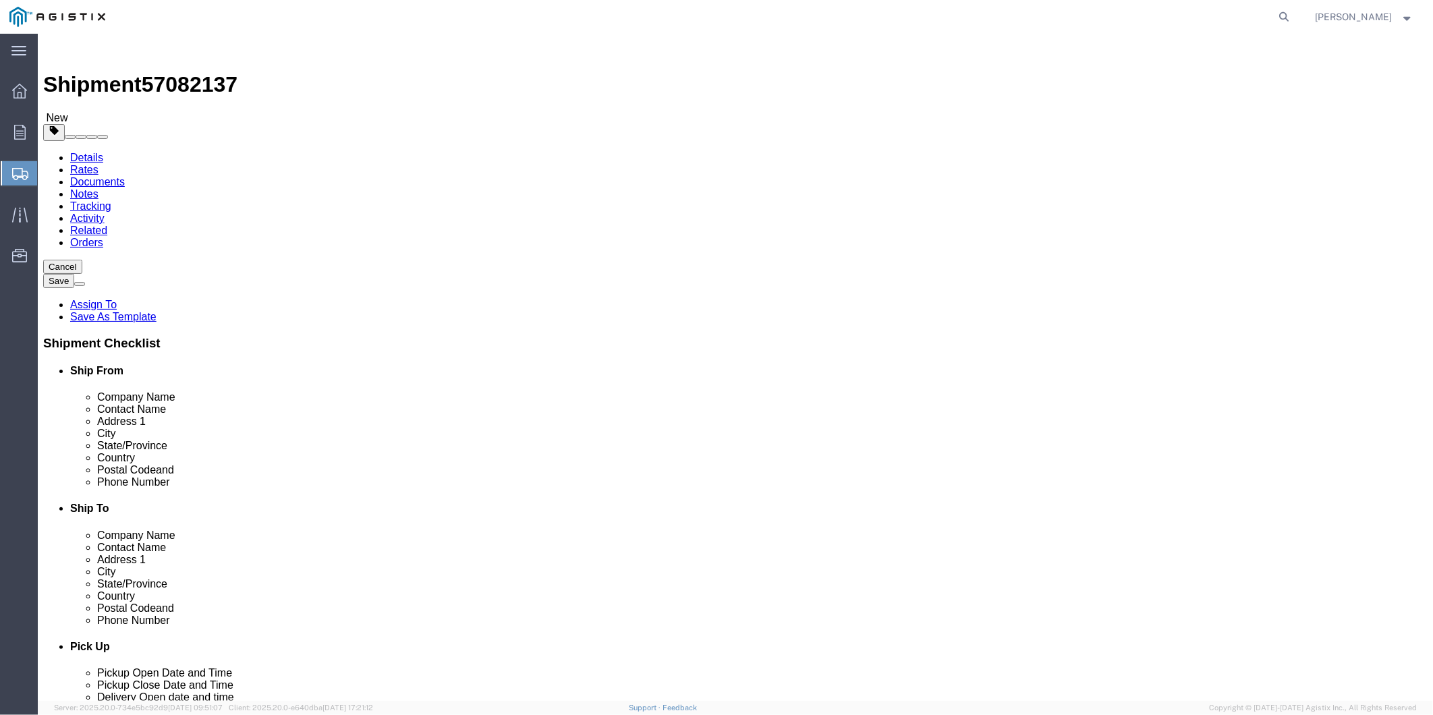
click link "Details"
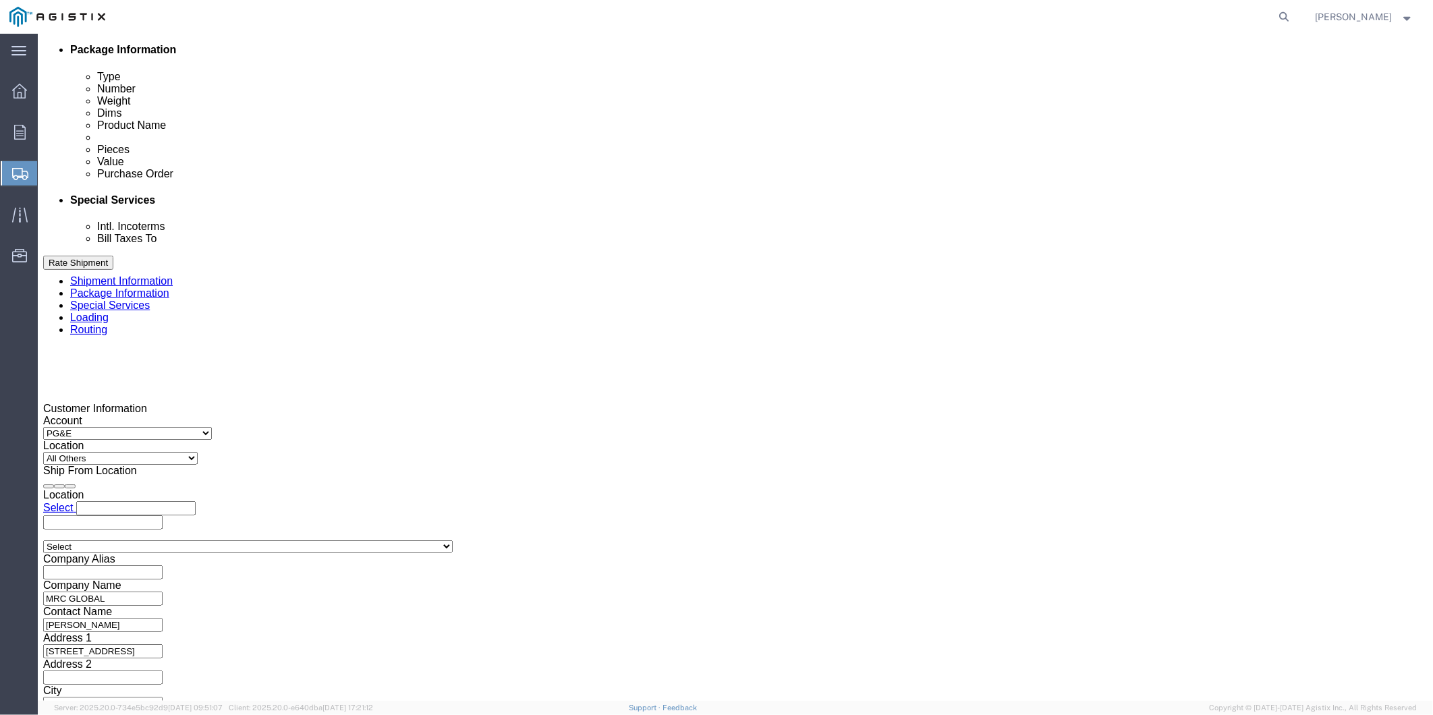
scroll to position [823, 0]
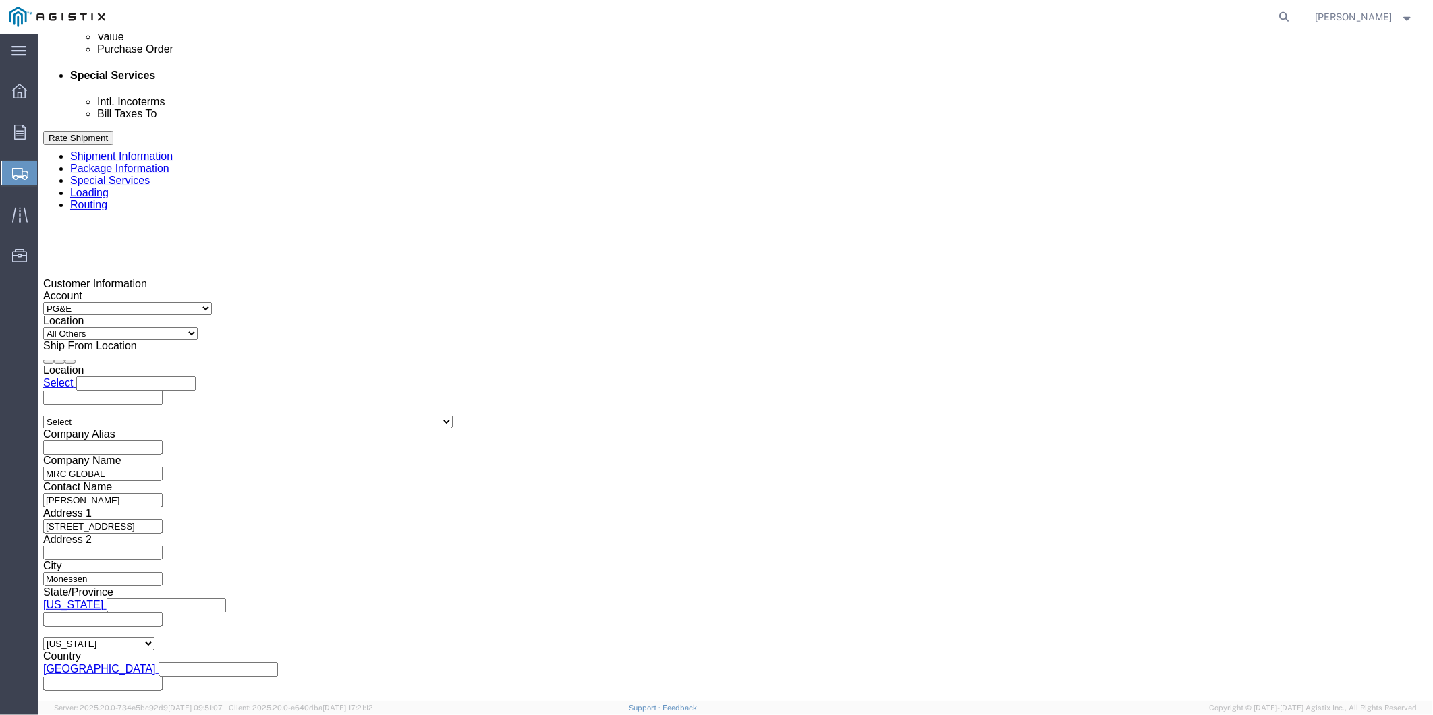
drag, startPoint x: 1099, startPoint y: 611, endPoint x: 1054, endPoint y: 595, distance: 47.8
click button "Continue"
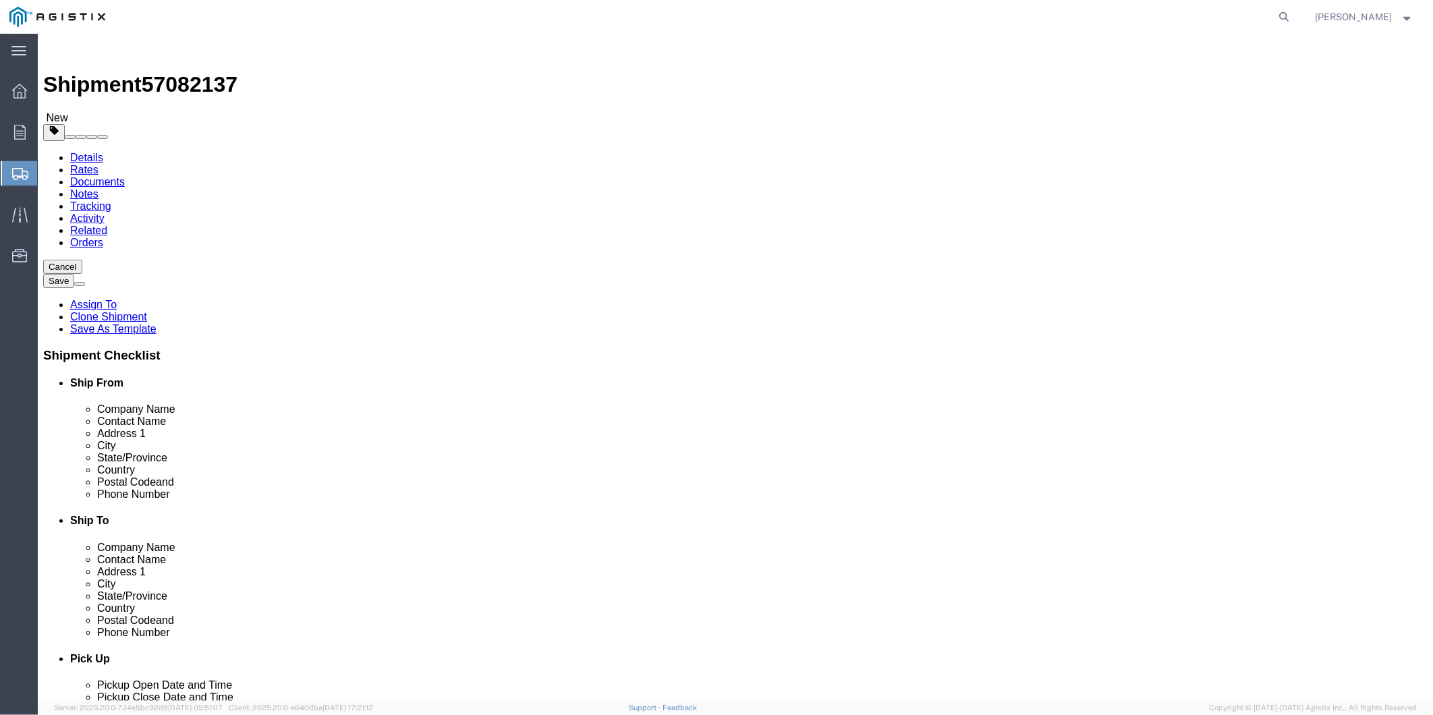
click button "Continue"
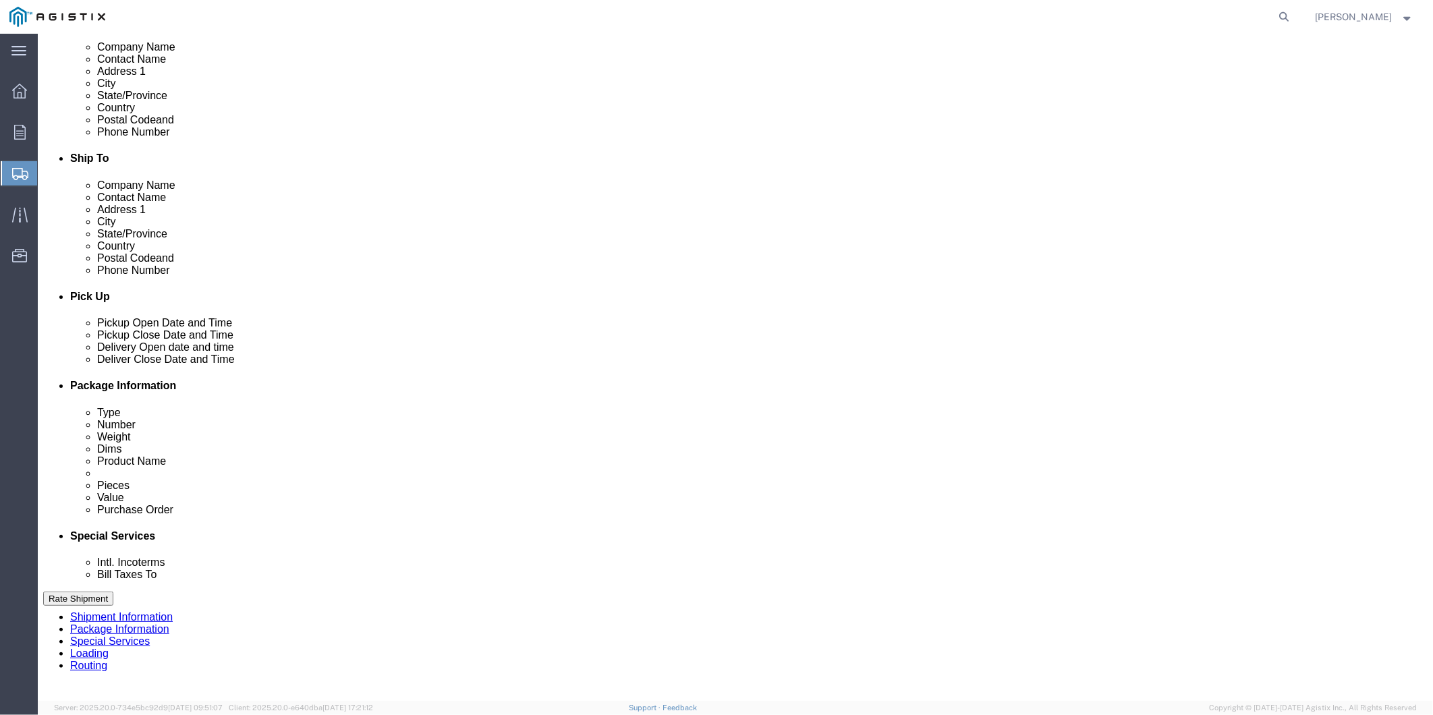
scroll to position [449, 0]
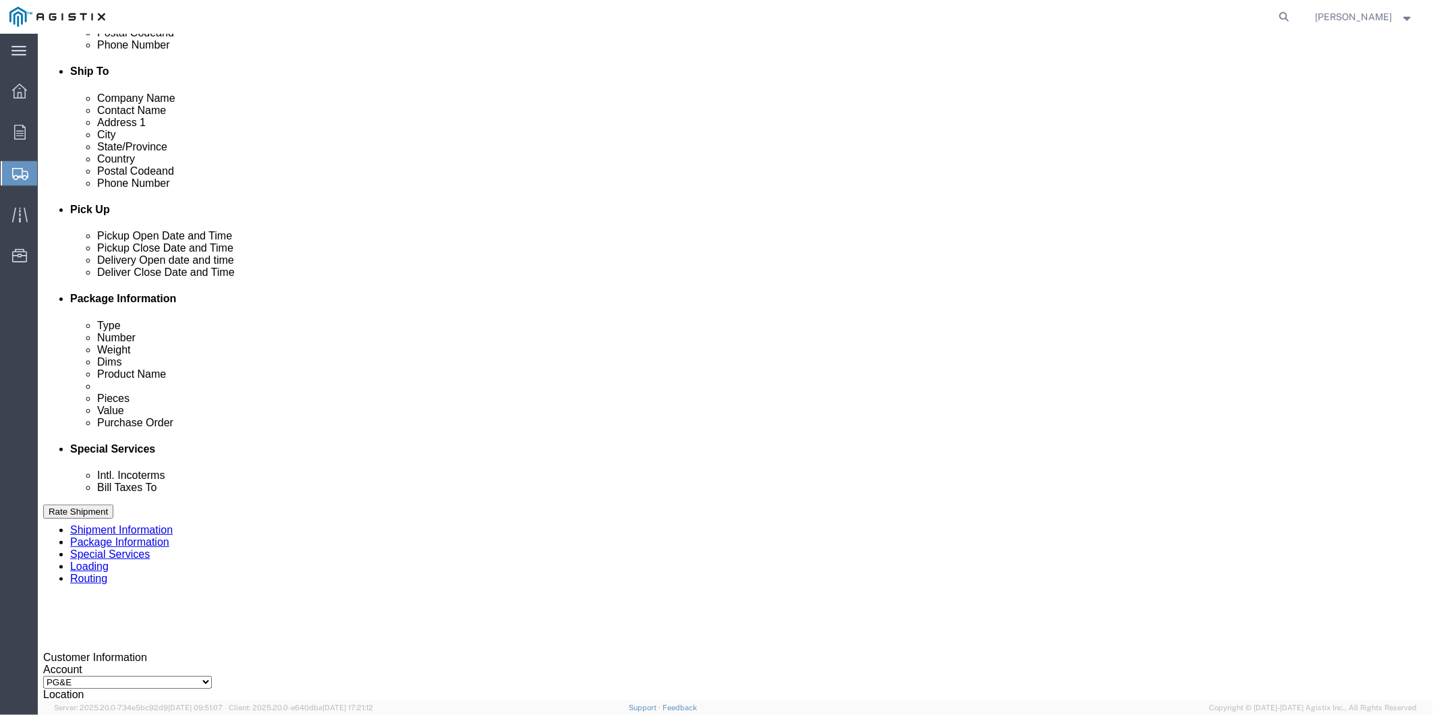
click input "text"
type input "pge.ss@mrcglobal.com"
click input "Include shipping documents"
checkbox input "true"
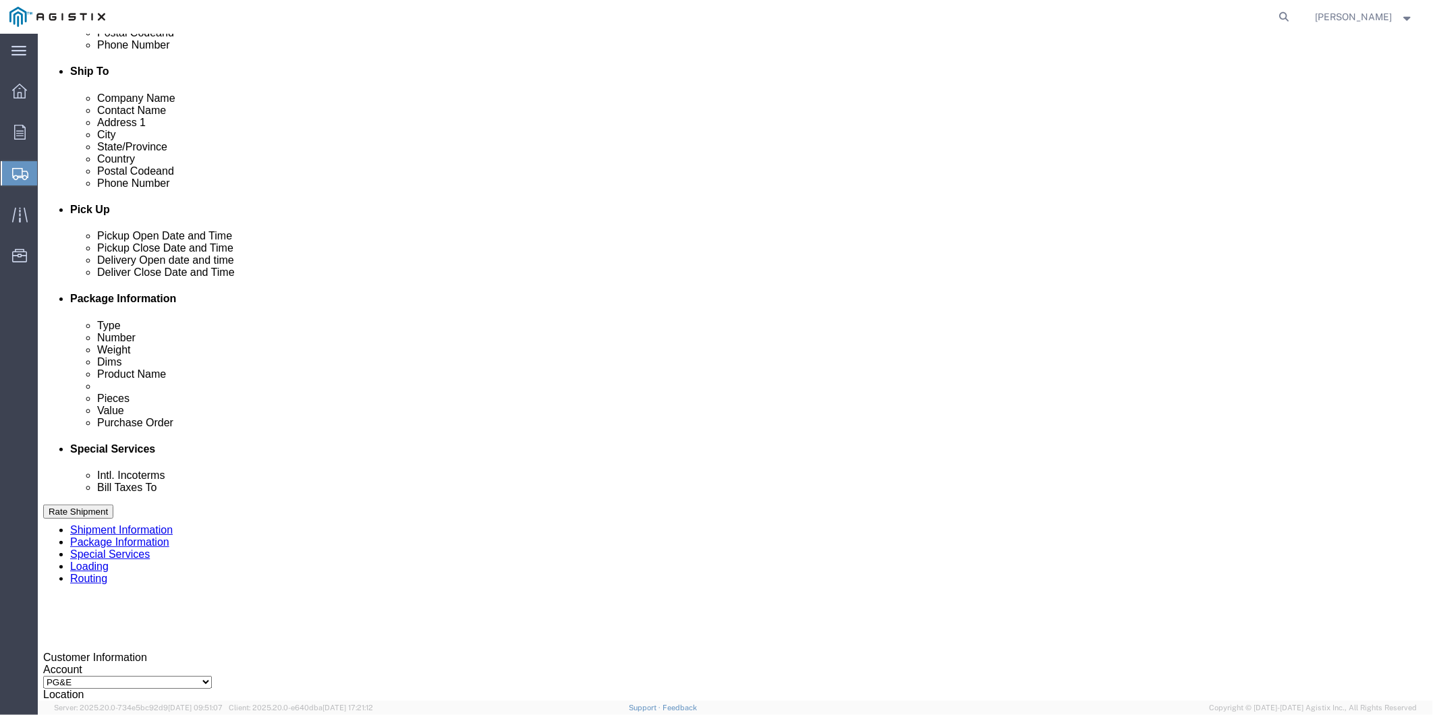
click input "BOL"
checkbox input "true"
click input "Packing List"
checkbox input "true"
click div "What documents that would like to be included with the Shipment notification em…"
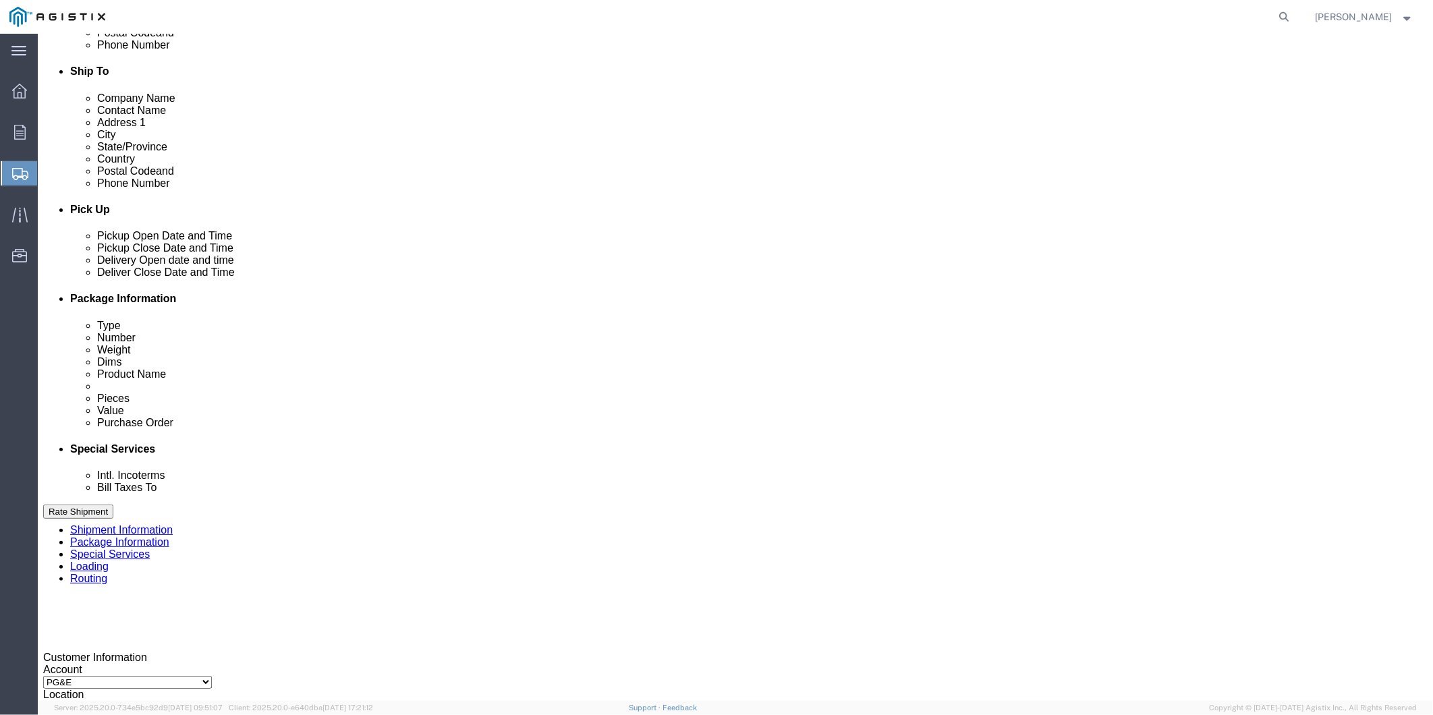
click input "Shipping Label"
checkbox input "true"
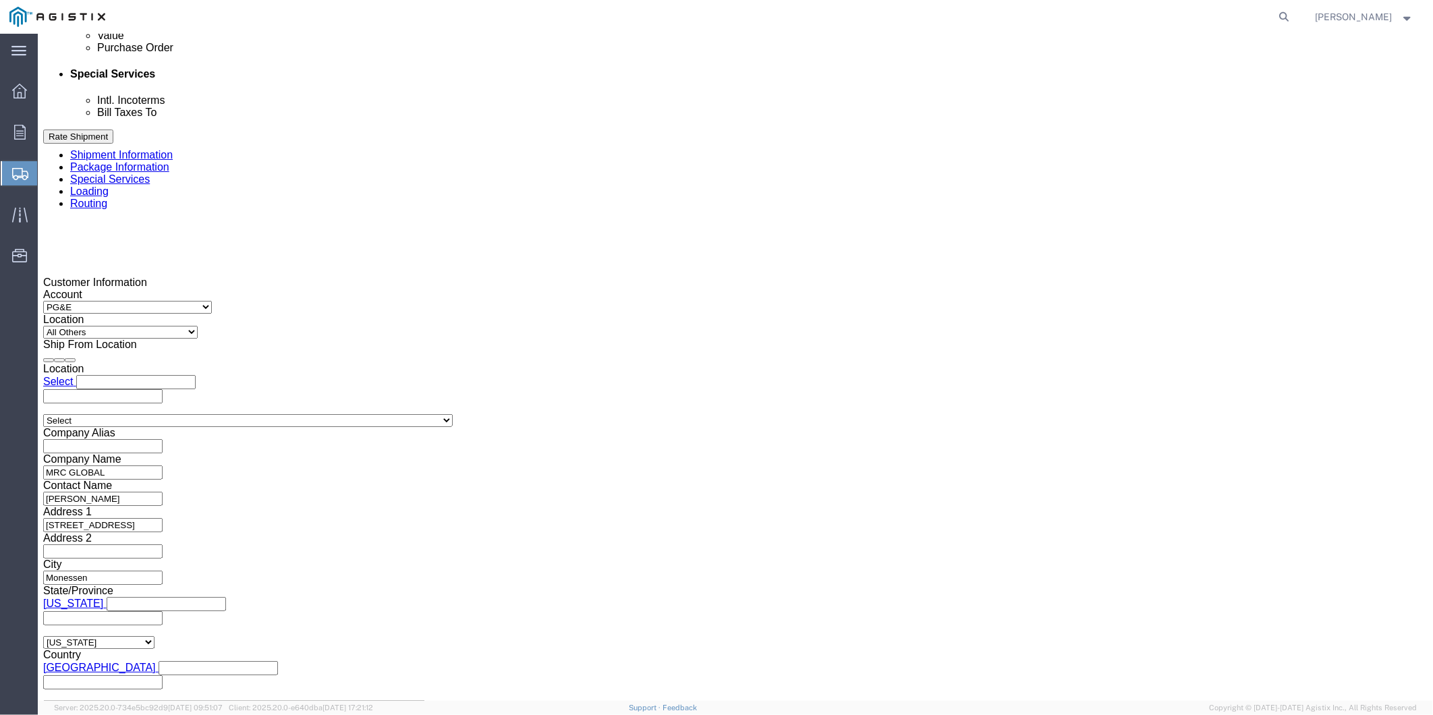
scroll to position [1063, 0]
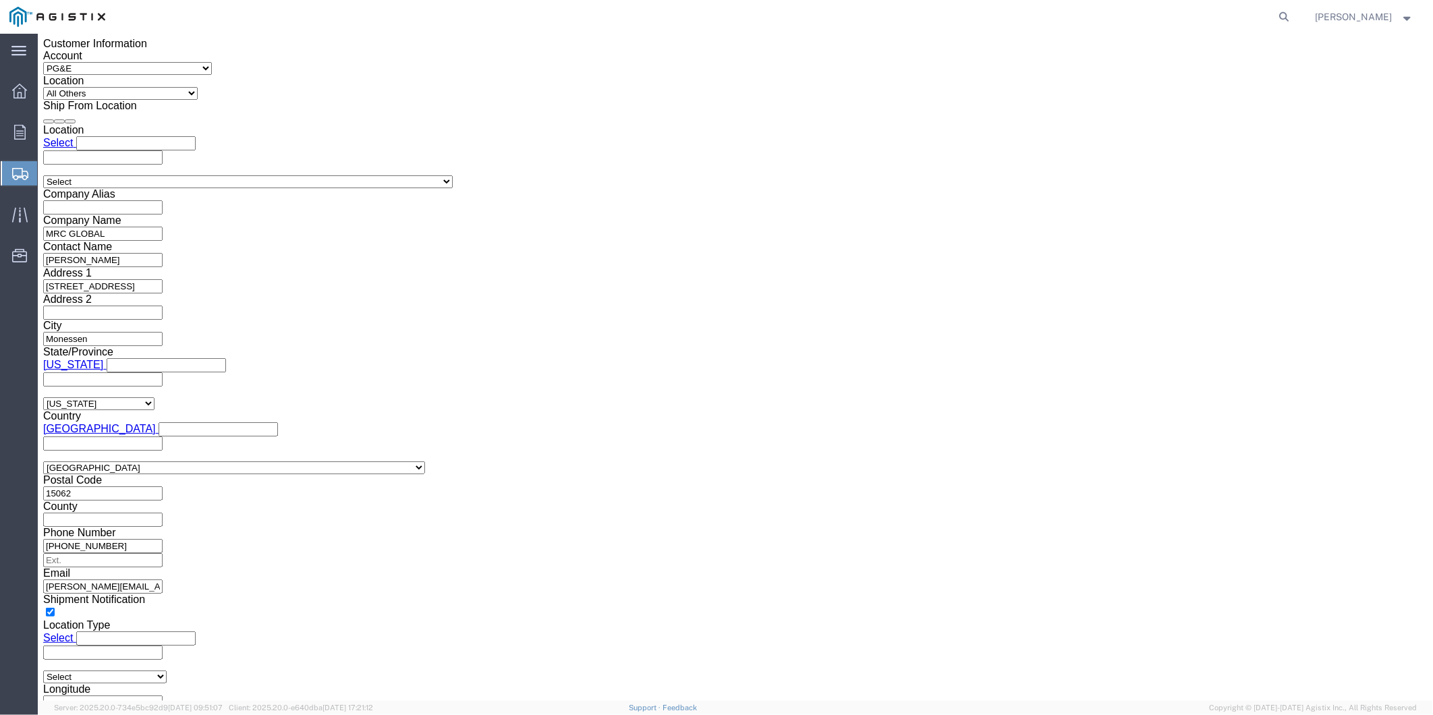
click button "Rate Shipment"
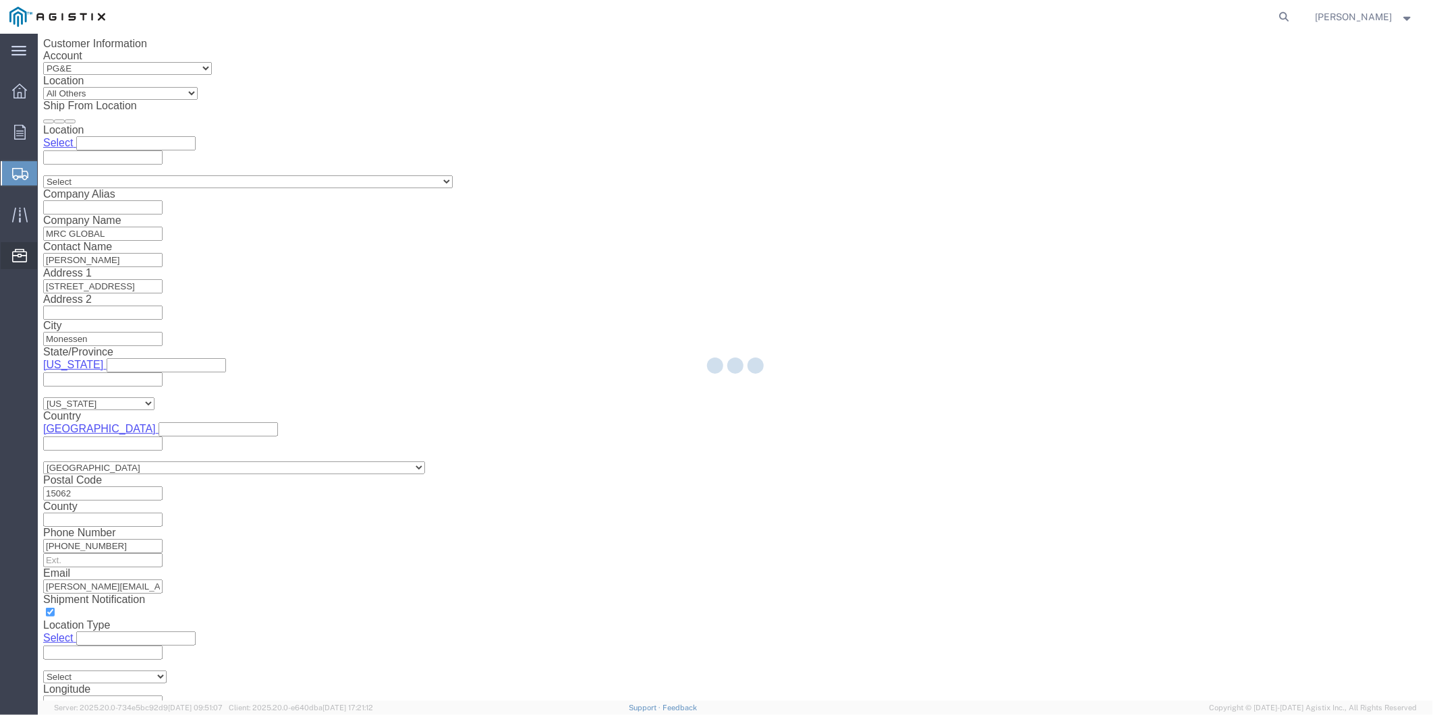
scroll to position [0, 0]
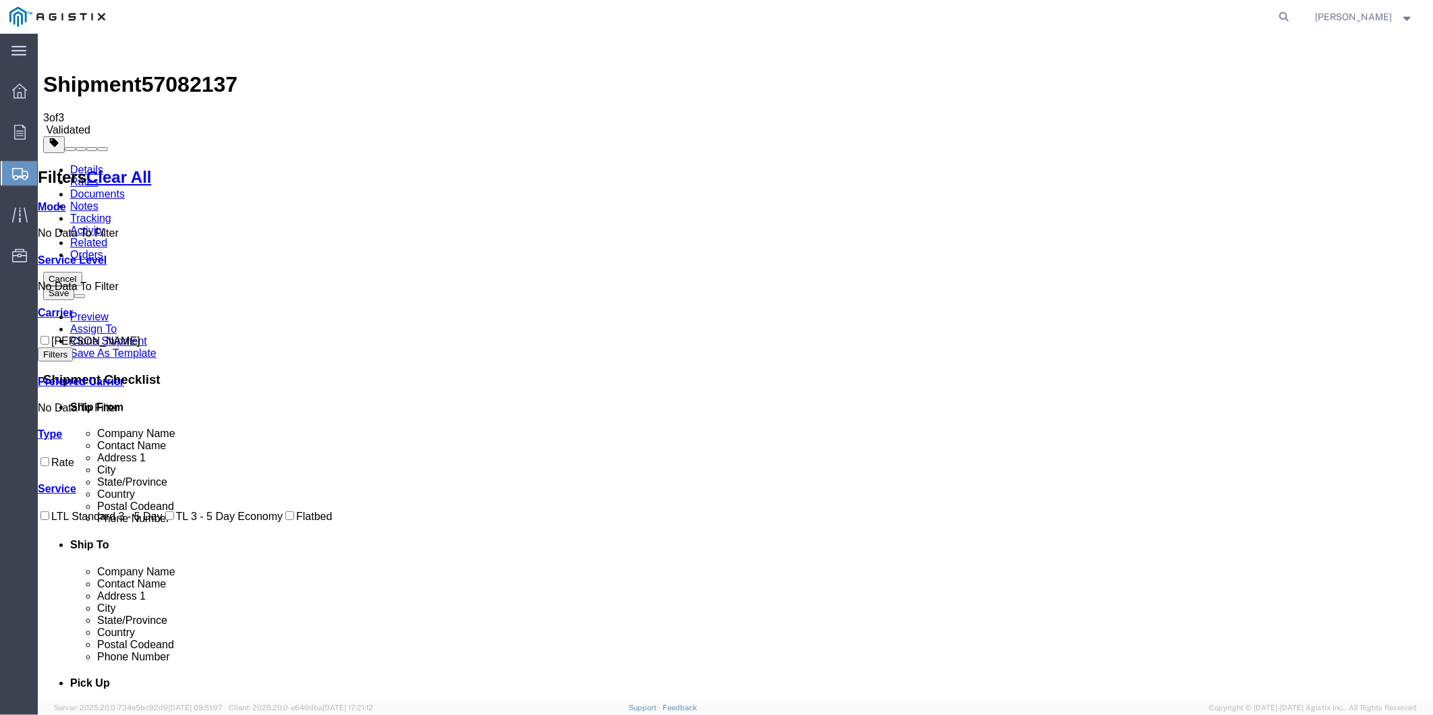
drag, startPoint x: 954, startPoint y: 190, endPoint x: 946, endPoint y: 190, distance: 8.1
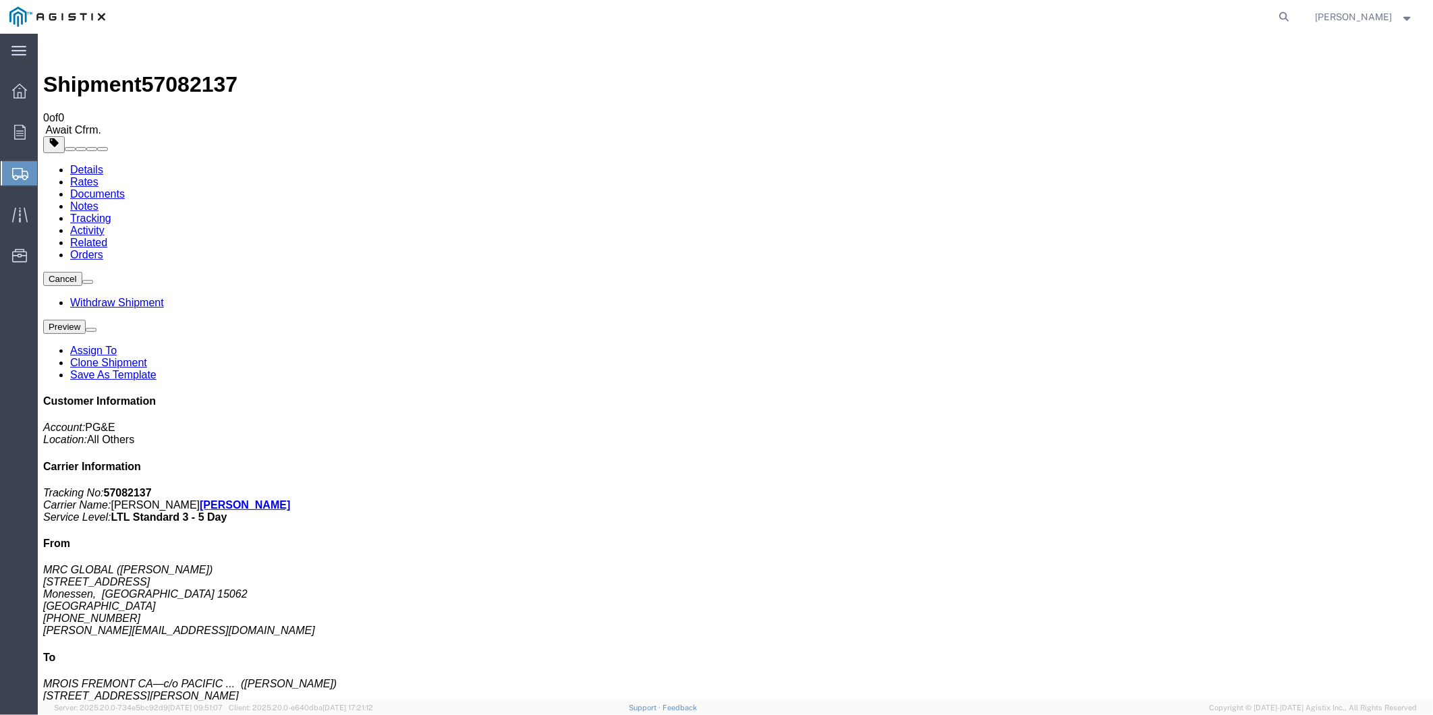
drag, startPoint x: 1364, startPoint y: 16, endPoint x: 1361, endPoint y: 32, distance: 16.4
click at [1364, 16] on span "[PERSON_NAME]" at bounding box center [1354, 16] width 77 height 15
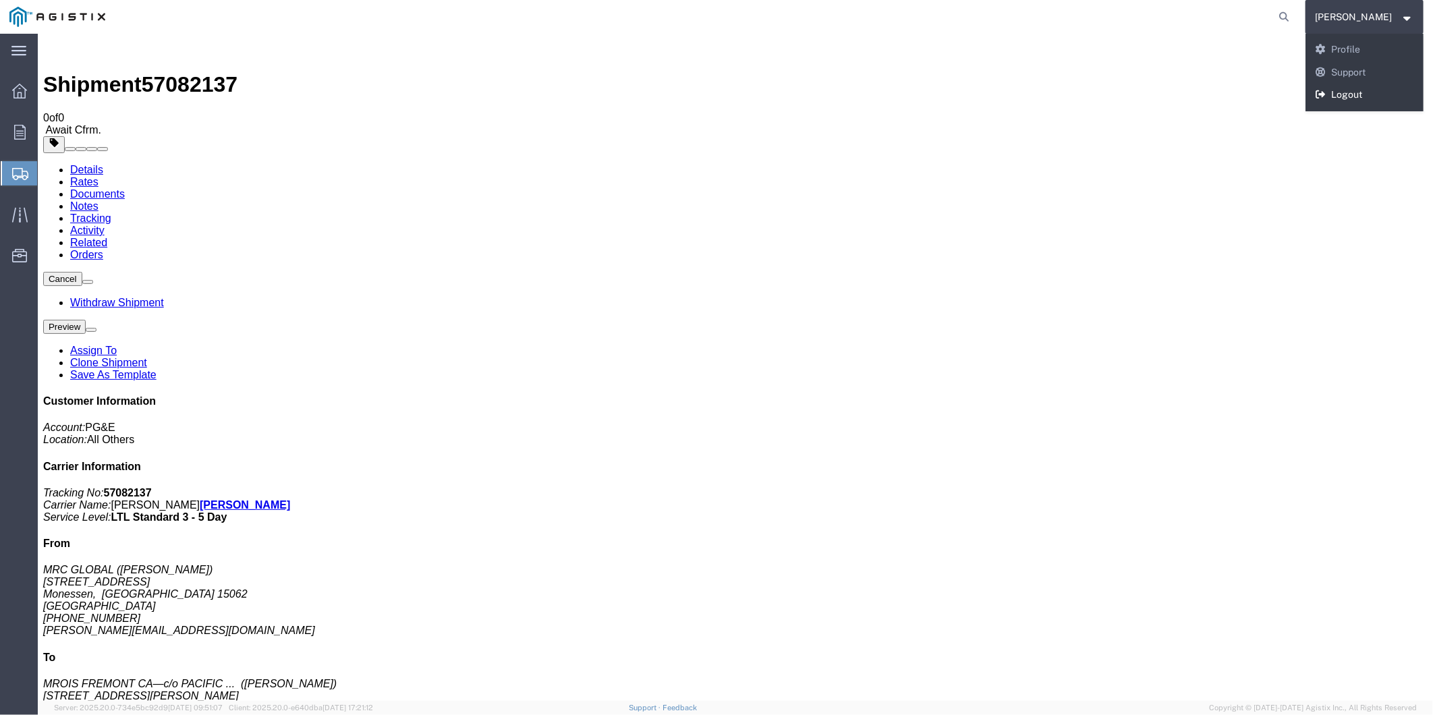
click at [1353, 93] on link "Logout" at bounding box center [1365, 95] width 119 height 23
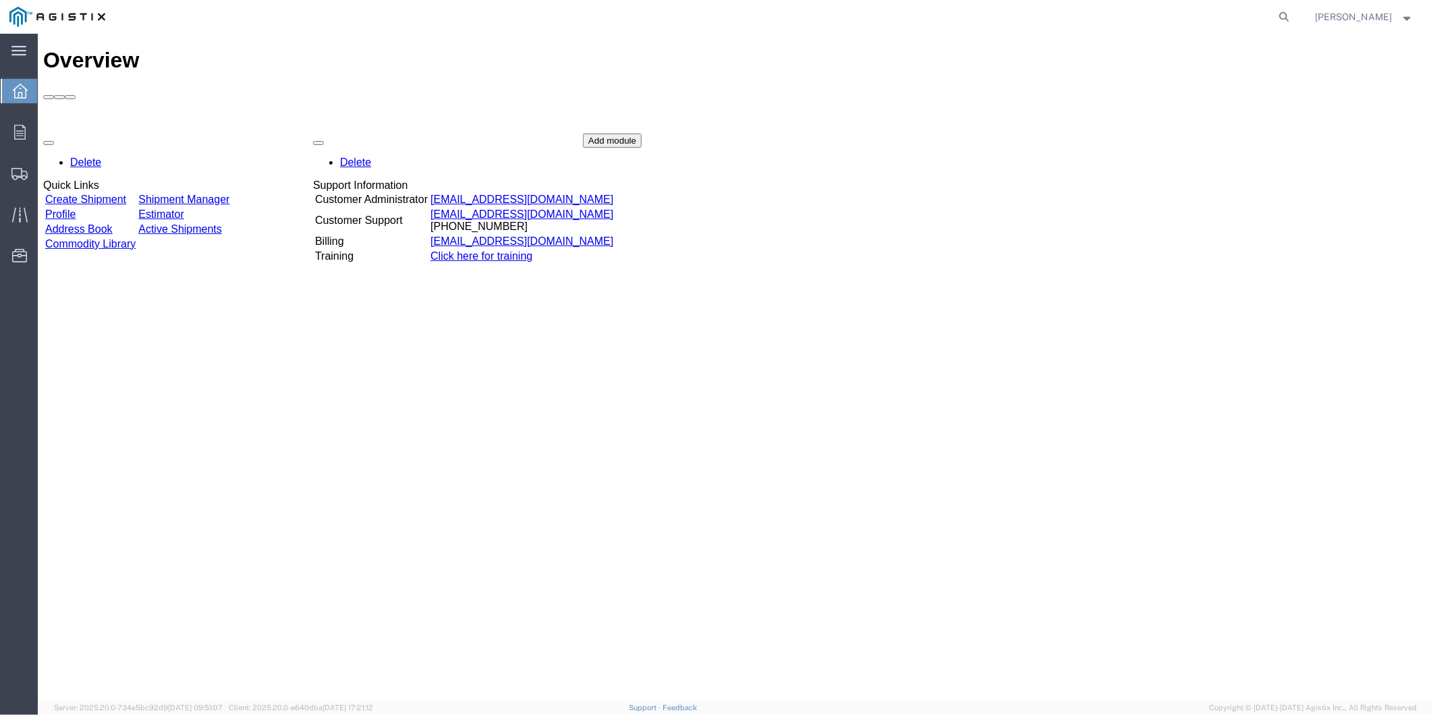
click at [251, 395] on div "Overview Delete Quick Links Create Shipment Shipment Manager Profile Estimator …" at bounding box center [735, 380] width 1385 height 667
click at [1432, 648] on html "Overview Delete Quick Links Create Shipment Shipment Manager Profile Estimator …" at bounding box center [734, 540] width 1395 height 1014
